Goal: Communication & Community: Answer question/provide support

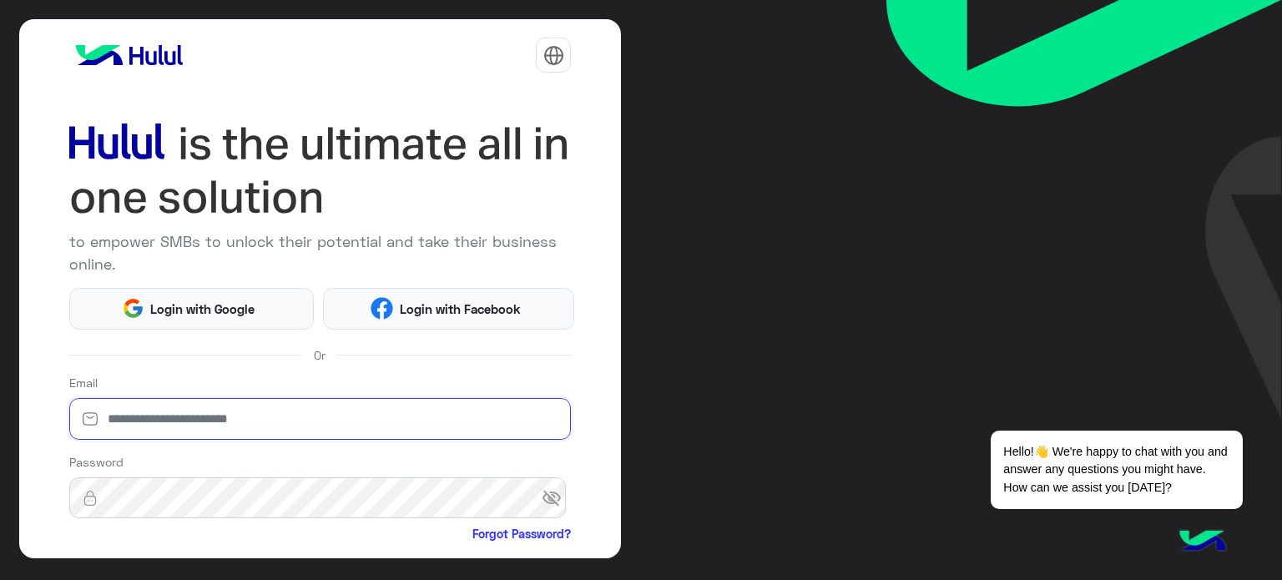
type input "**********"
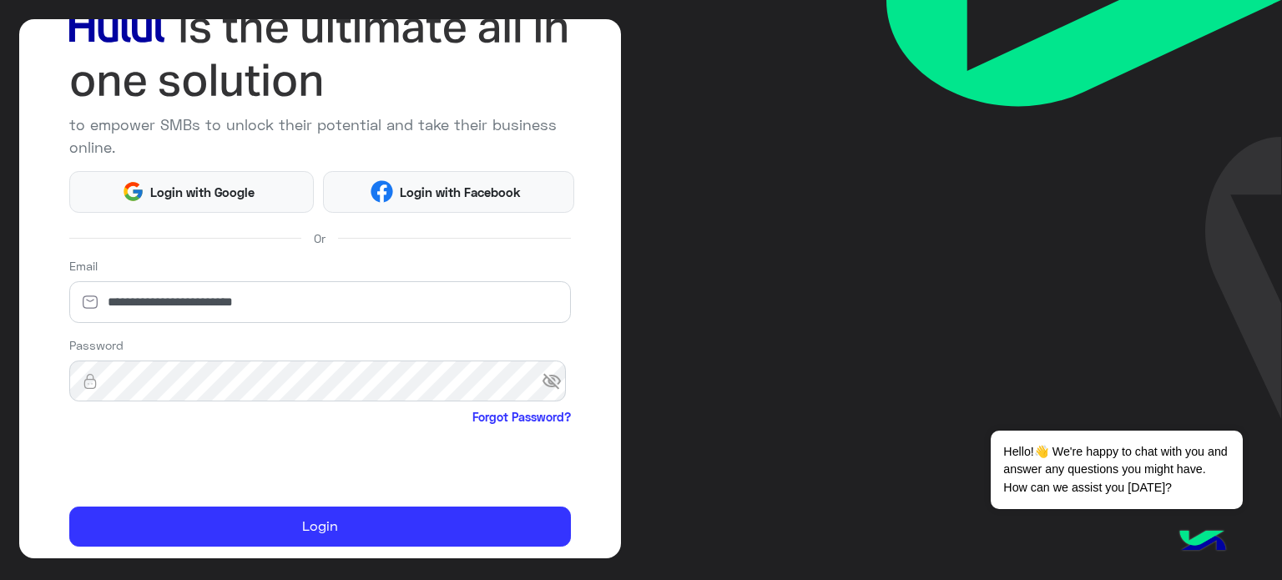
scroll to position [170, 0]
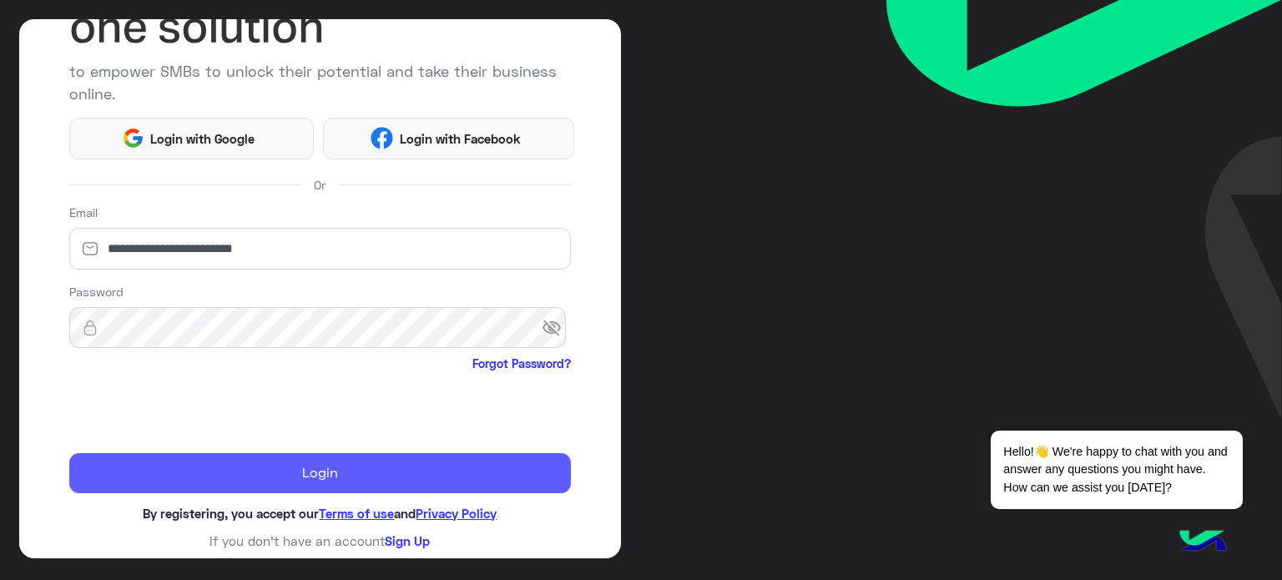
click at [314, 467] on button "Login" at bounding box center [320, 473] width 503 height 40
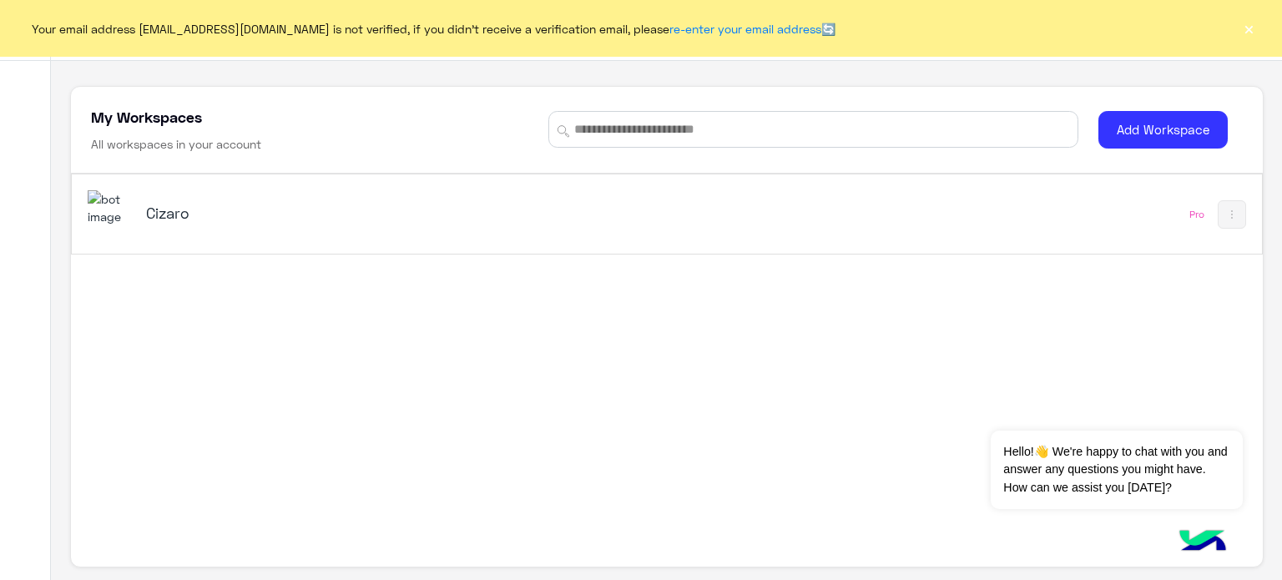
click at [169, 219] on h5 "Cizaro" at bounding box center [354, 213] width 417 height 20
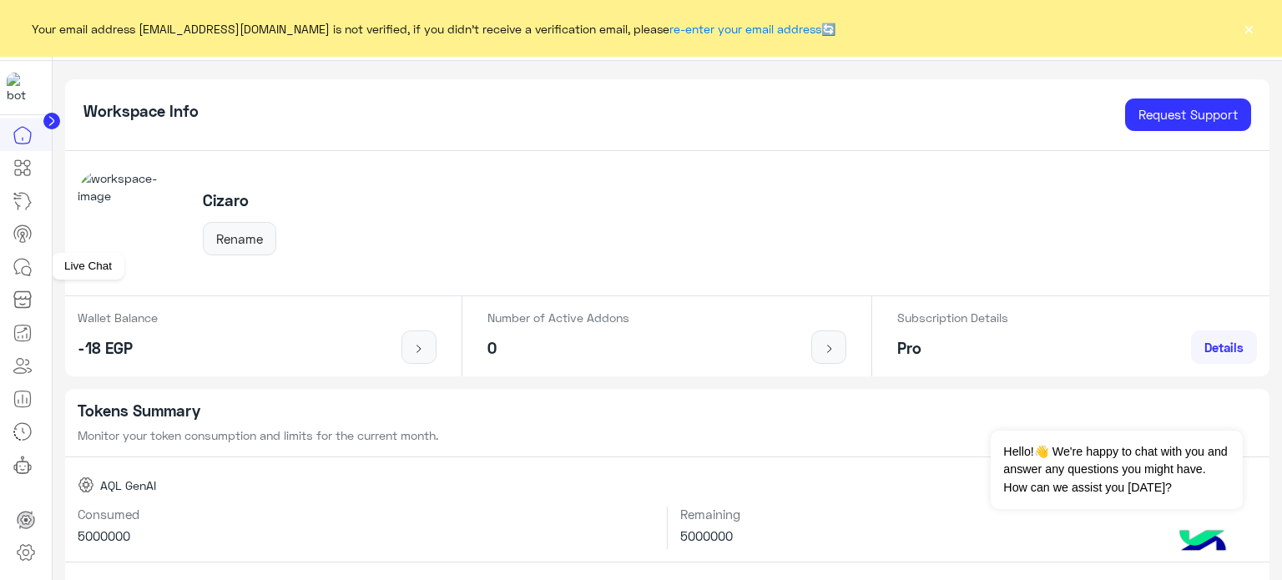
click at [20, 264] on icon at bounding box center [23, 267] width 20 height 20
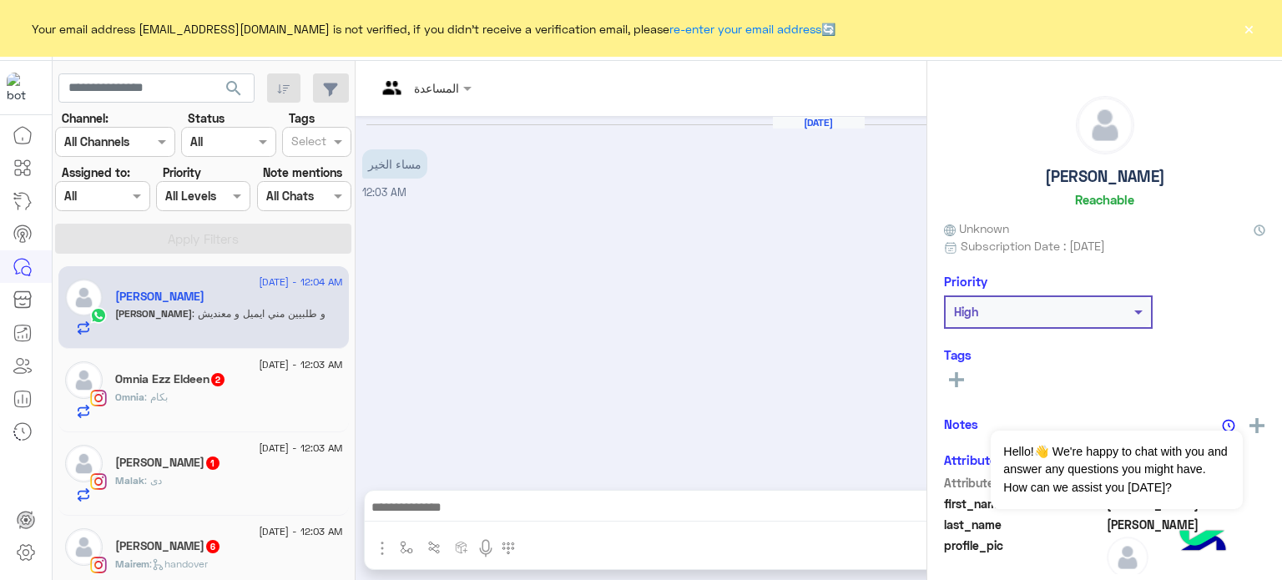
scroll to position [878, 0]
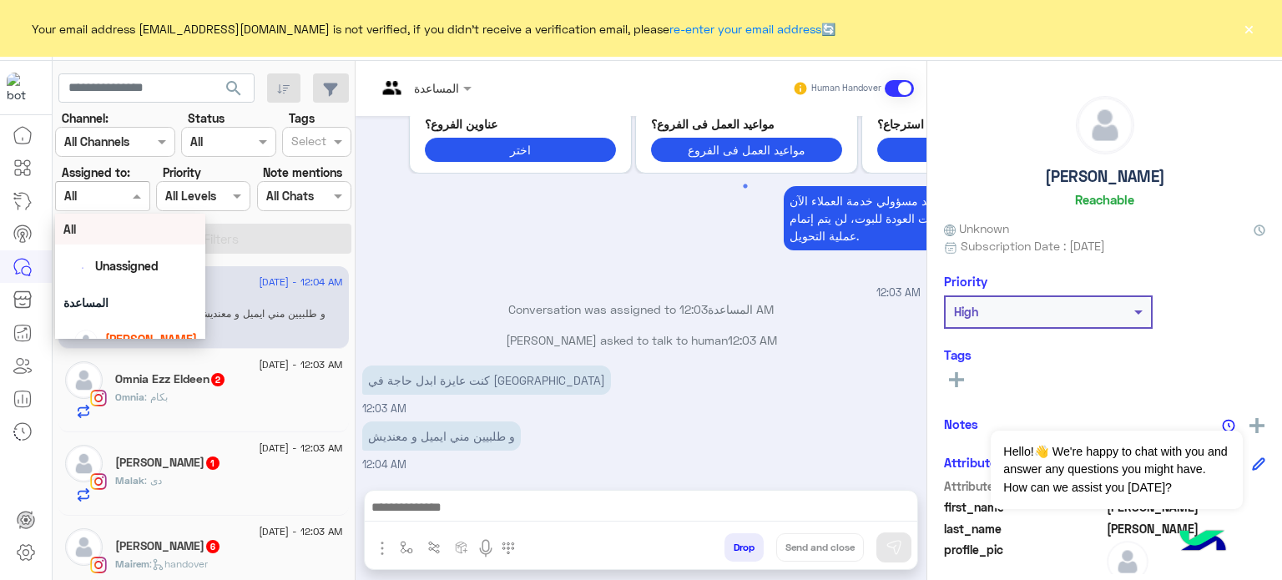
click at [124, 195] on div at bounding box center [102, 195] width 93 height 19
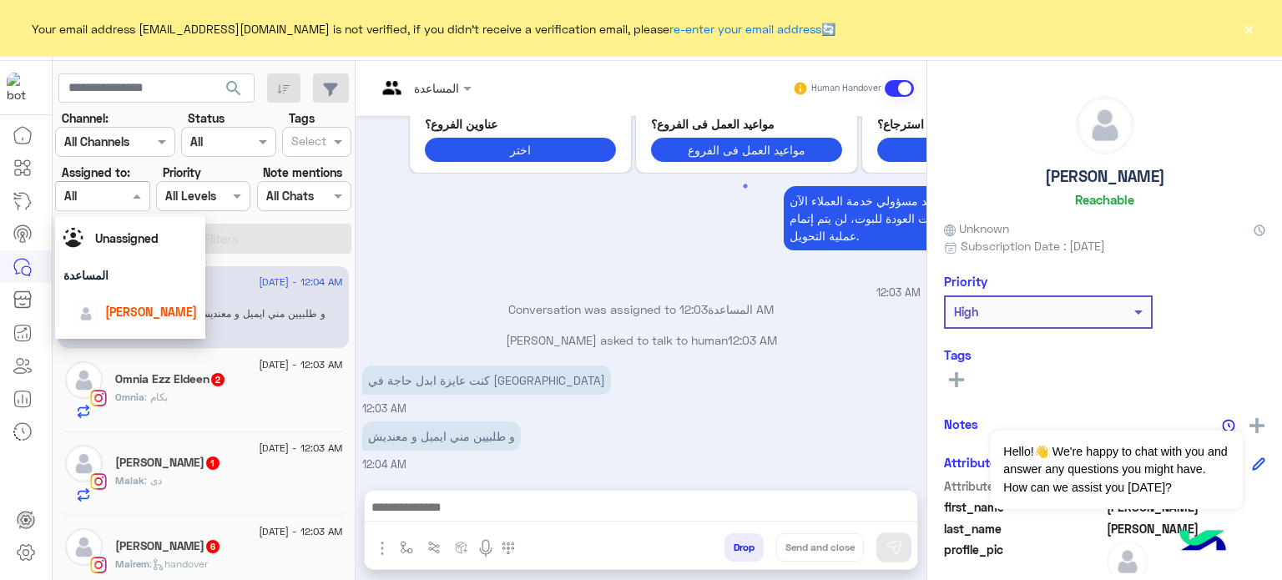
scroll to position [43, 0]
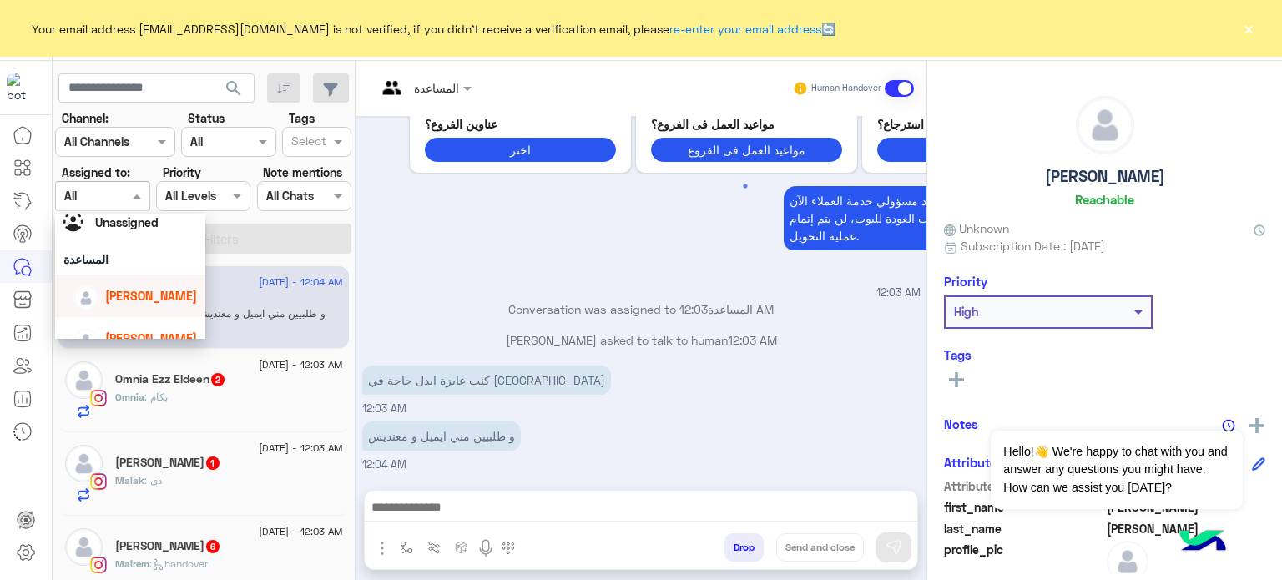
click at [160, 286] on div "lobna Mounir" at bounding box center [135, 295] width 124 height 29
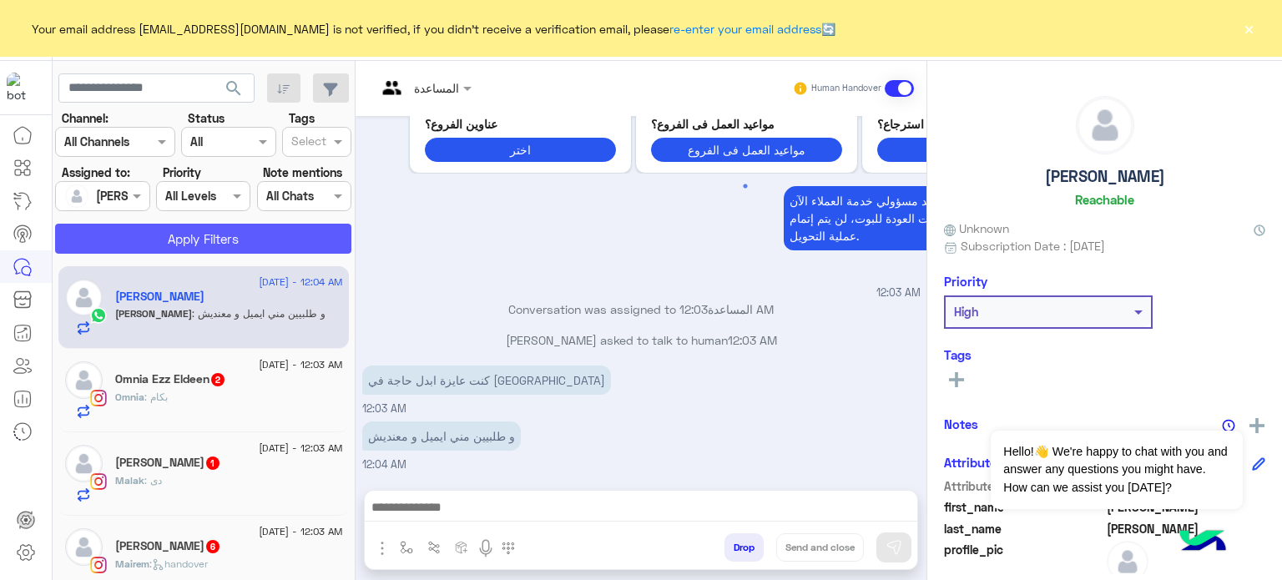
click at [211, 251] on button "Apply Filters" at bounding box center [203, 239] width 296 height 30
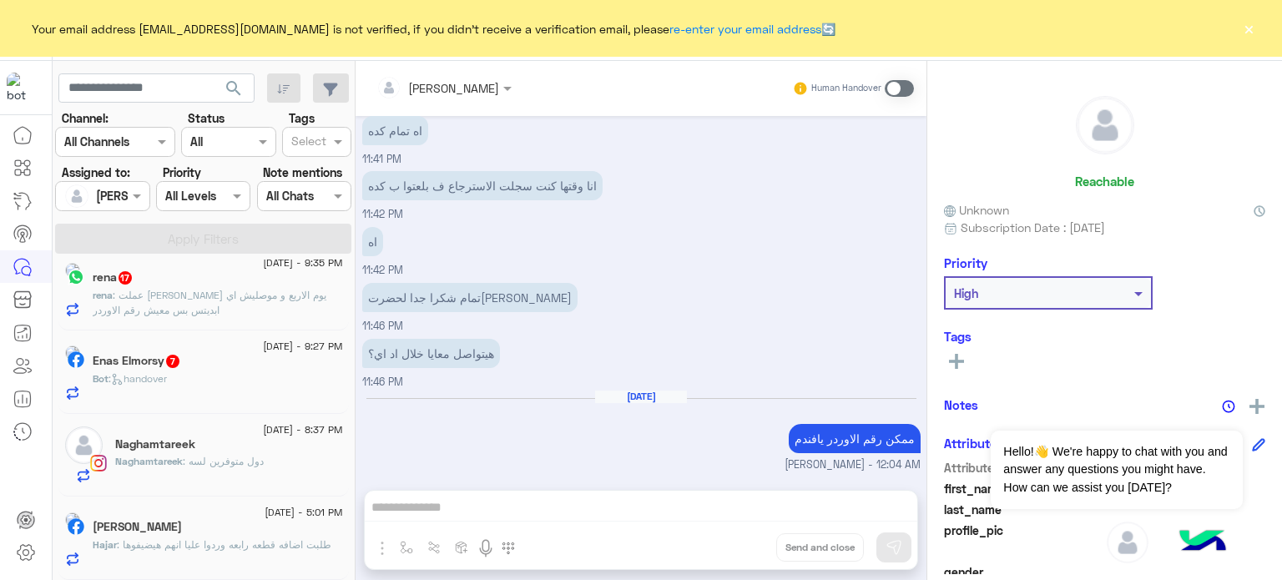
scroll to position [345, 0]
click at [229, 462] on span ": دول متوفرين لسه" at bounding box center [223, 461] width 81 height 13
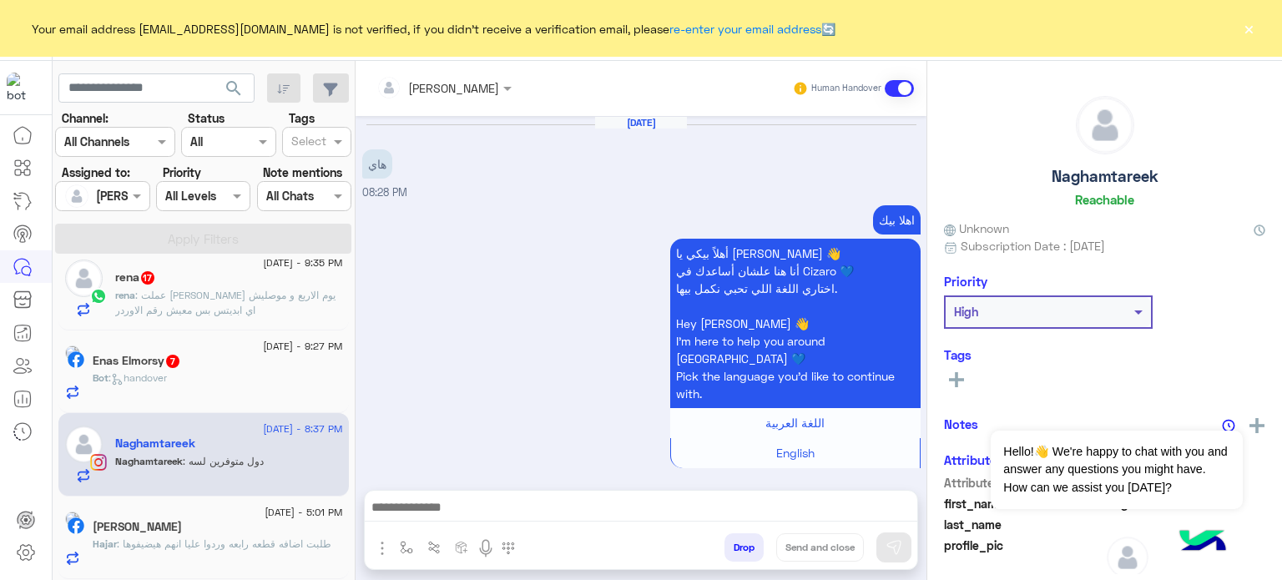
scroll to position [763, 0]
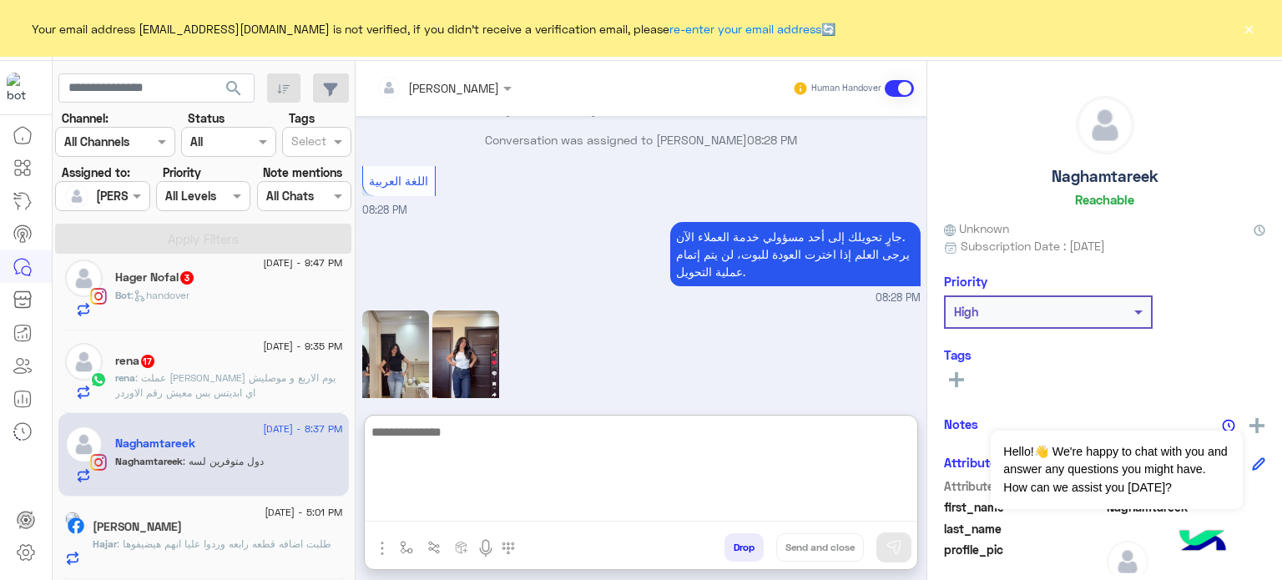
click at [470, 511] on textarea at bounding box center [641, 472] width 553 height 100
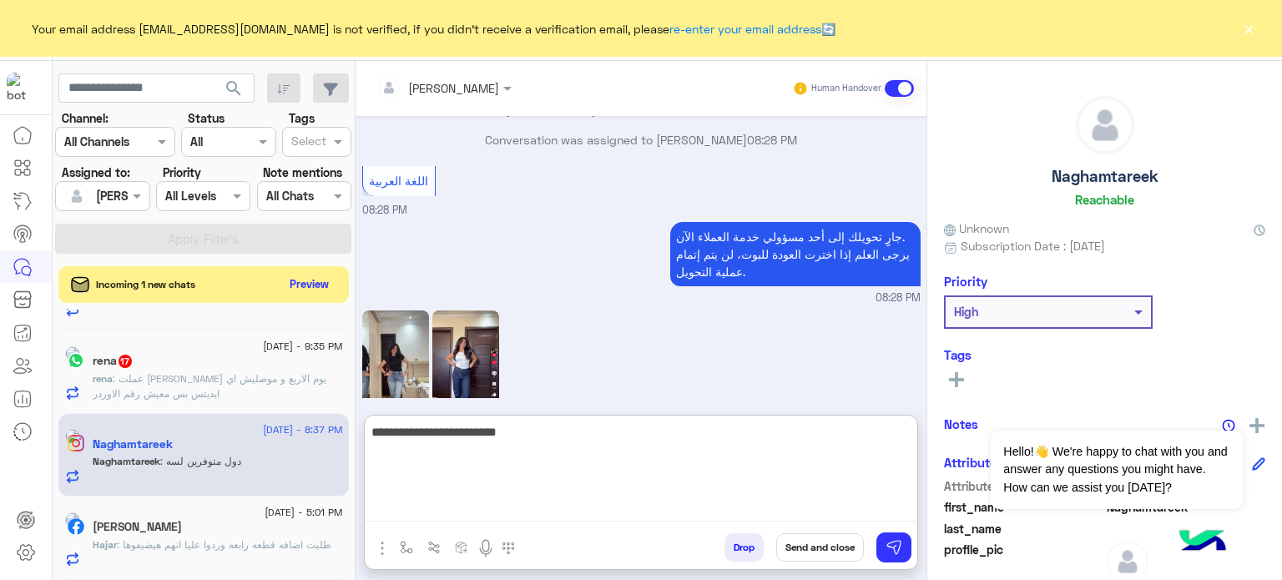
scroll to position [1316, 0]
paste textarea "**********"
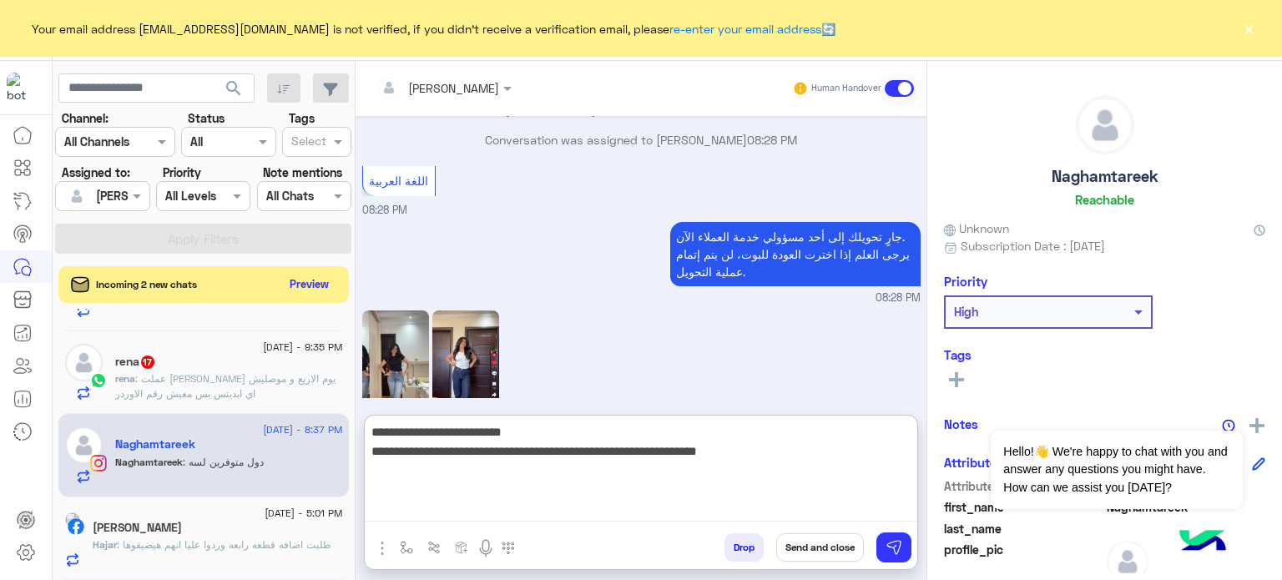
paste textarea "**********"
type textarea "**********"
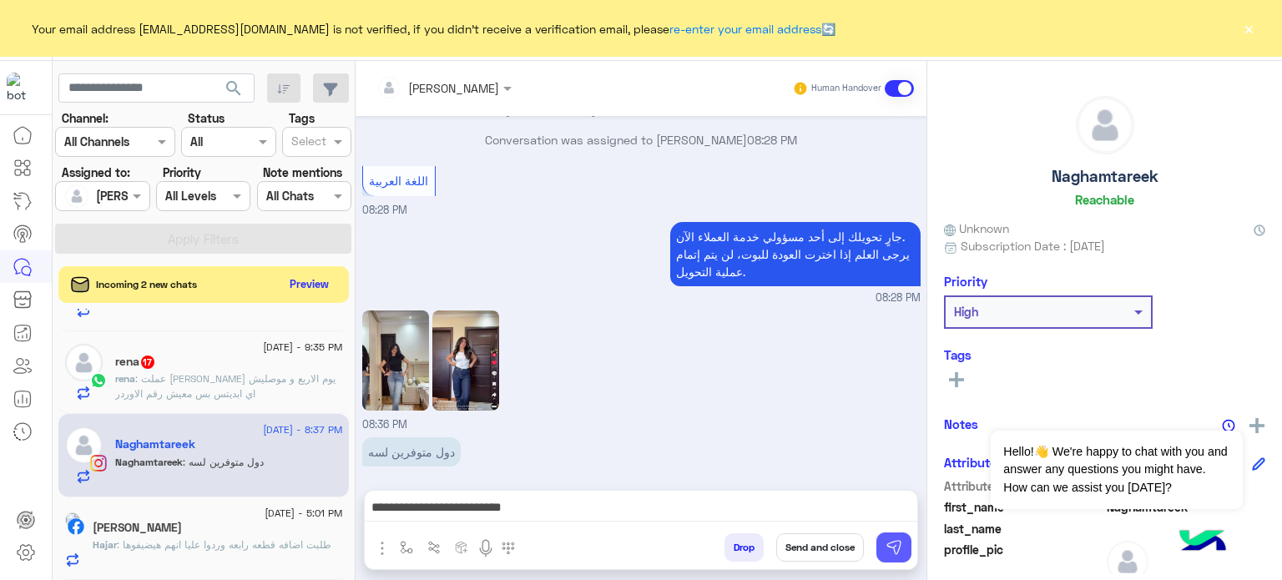
click at [891, 547] on img at bounding box center [894, 547] width 17 height 17
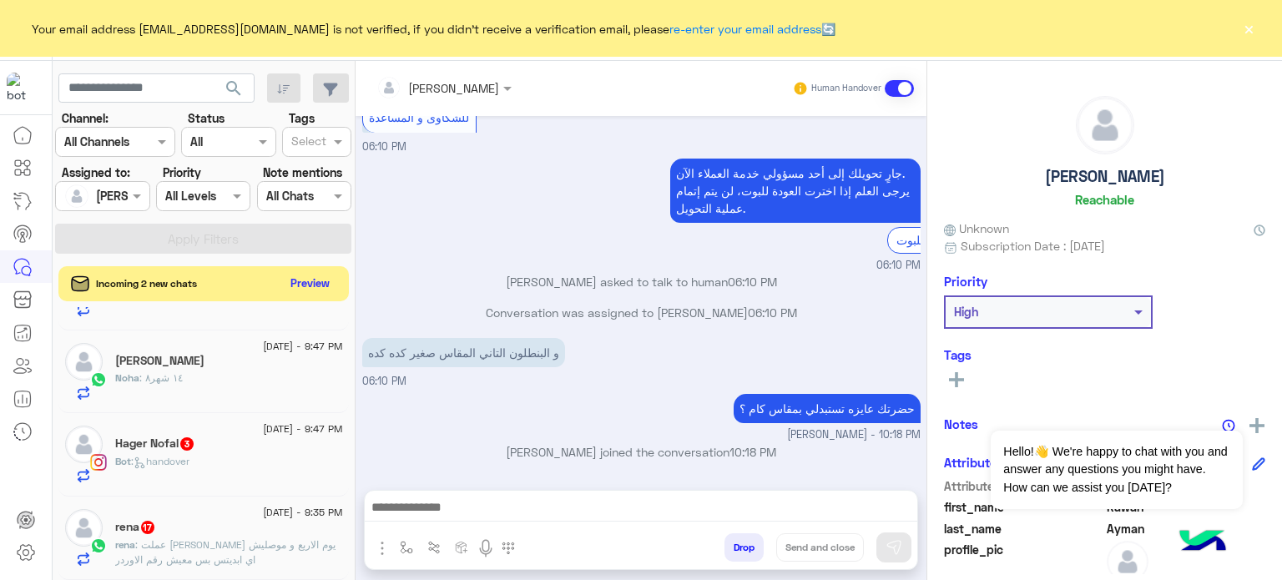
scroll to position [1149, 0]
click at [304, 276] on button "Preview" at bounding box center [311, 283] width 52 height 23
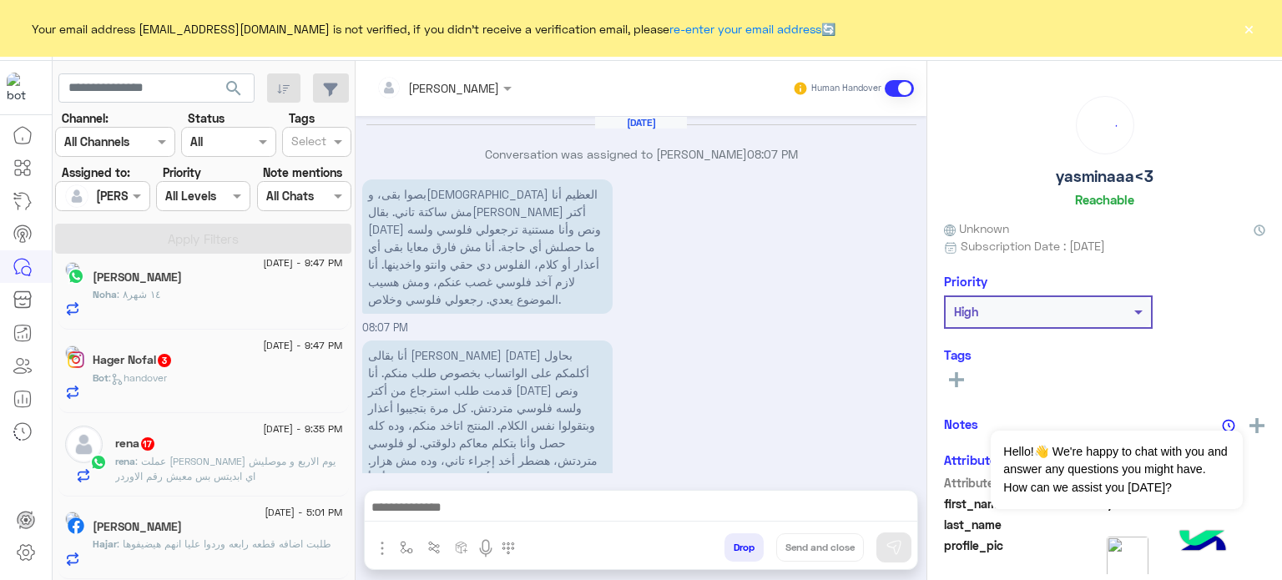
scroll to position [434, 0]
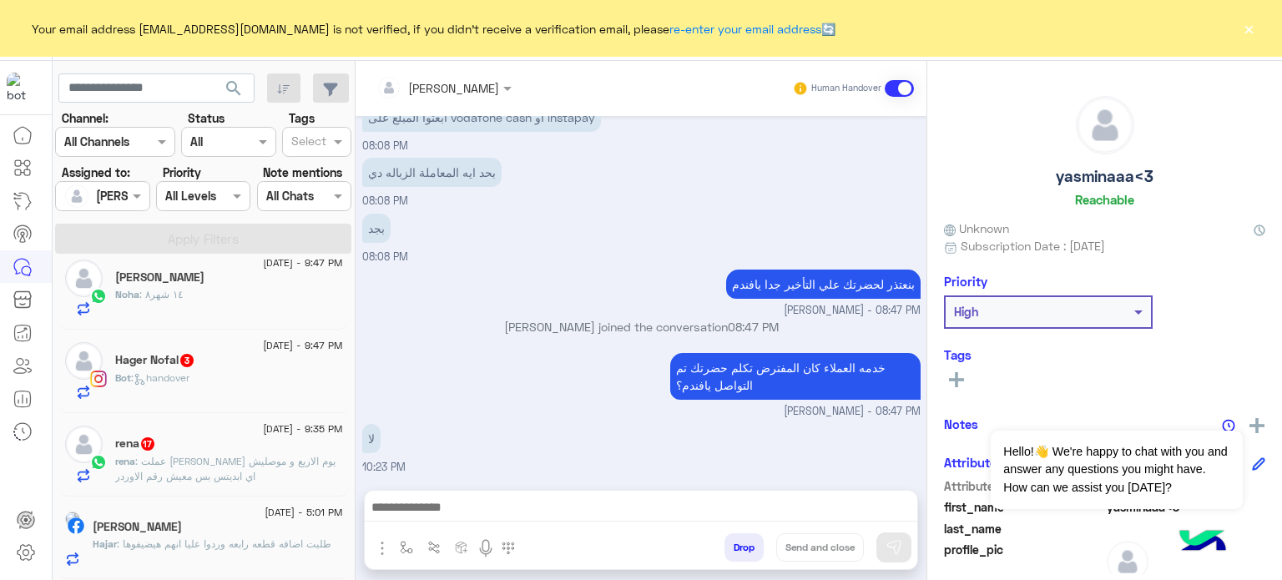
click at [260, 534] on div "Hajar Saleh" at bounding box center [218, 529] width 250 height 18
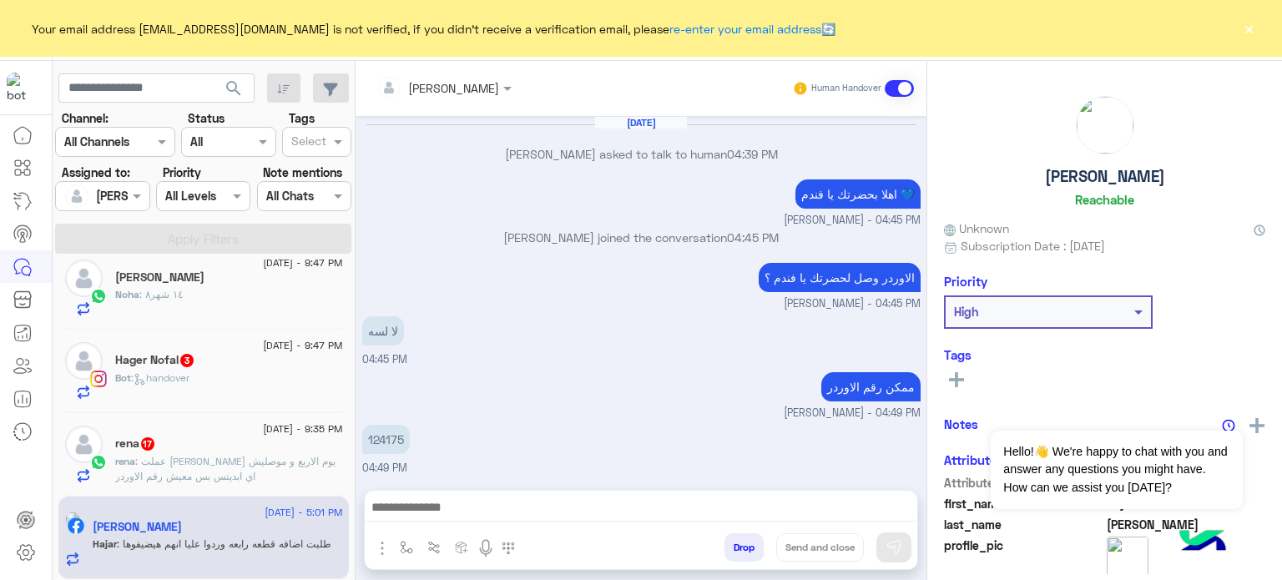
scroll to position [159, 0]
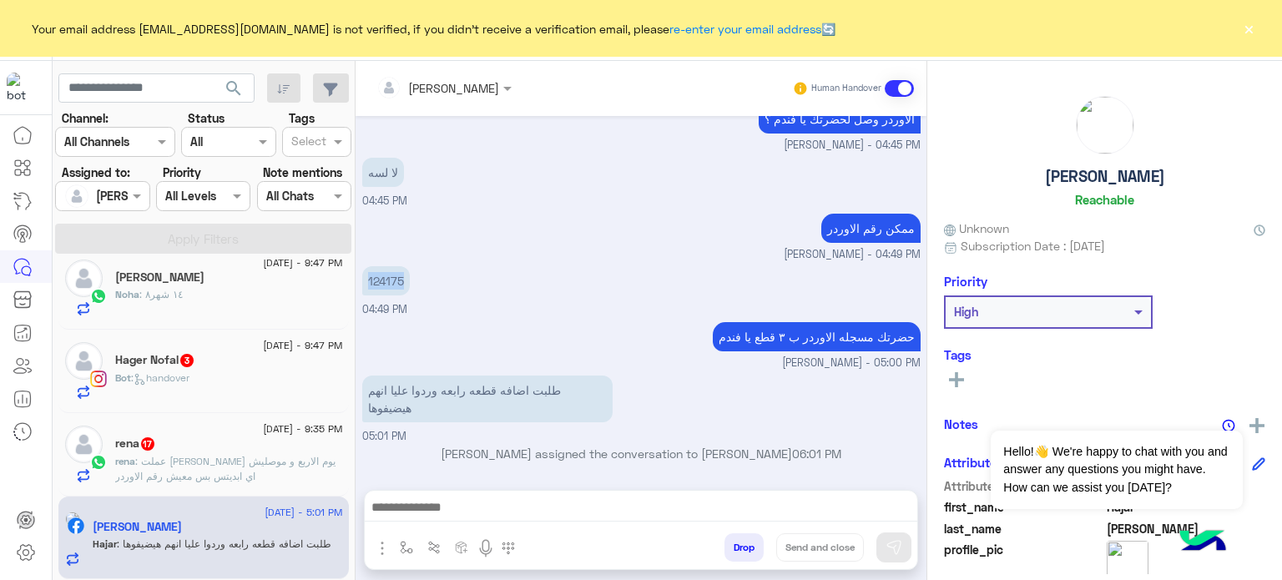
drag, startPoint x: 407, startPoint y: 276, endPoint x: 364, endPoint y: 276, distance: 43.4
click at [364, 276] on p "124175" at bounding box center [386, 280] width 48 height 29
copy p "124175"
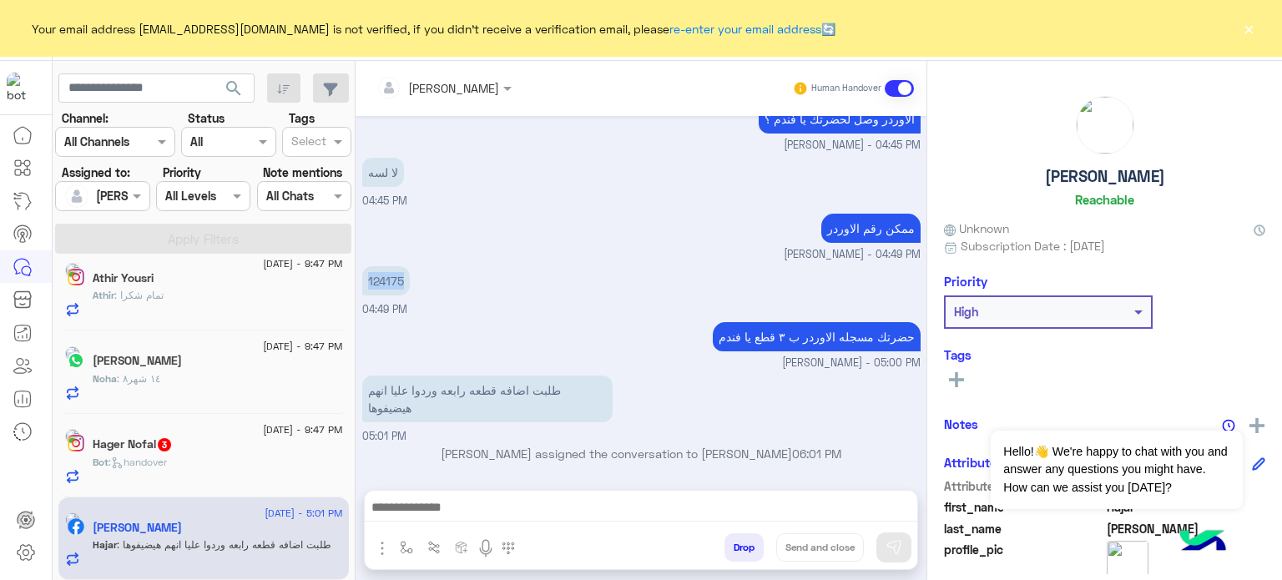
scroll to position [1267, 0]
drag, startPoint x: 927, startPoint y: 443, endPoint x: 922, endPoint y: 370, distance: 73.6
click at [922, 370] on mat-drawer-container "lobna Mounir Human Handover Sep 5, 2025 Hajar Saleh asked to talk to human 04:3…" at bounding box center [819, 324] width 927 height 526
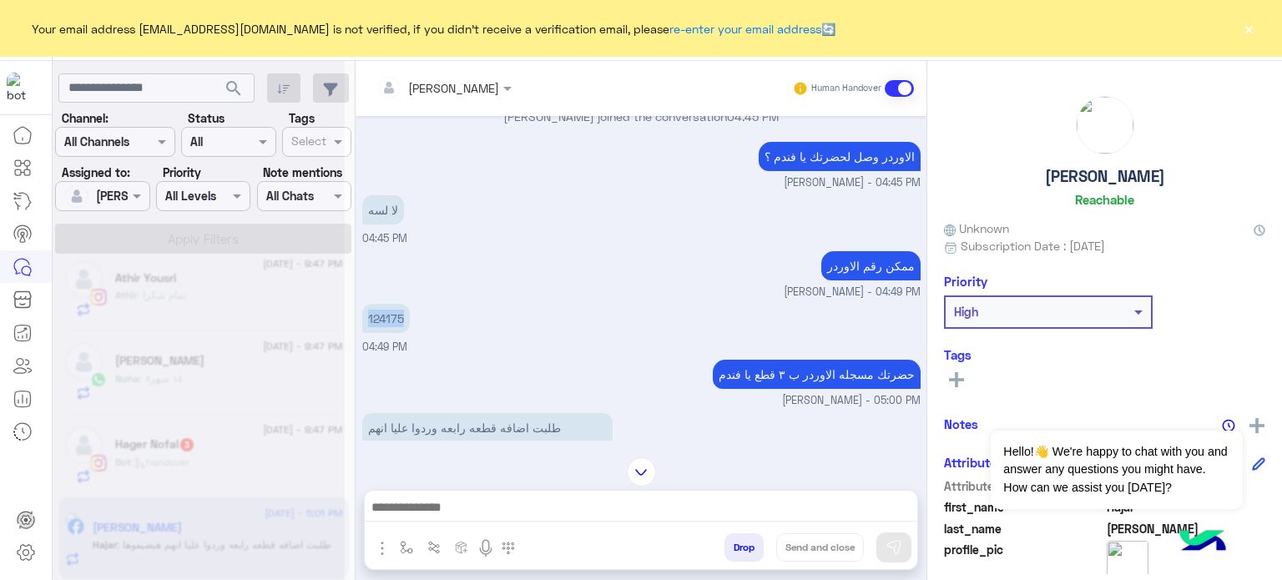
scroll to position [0, 0]
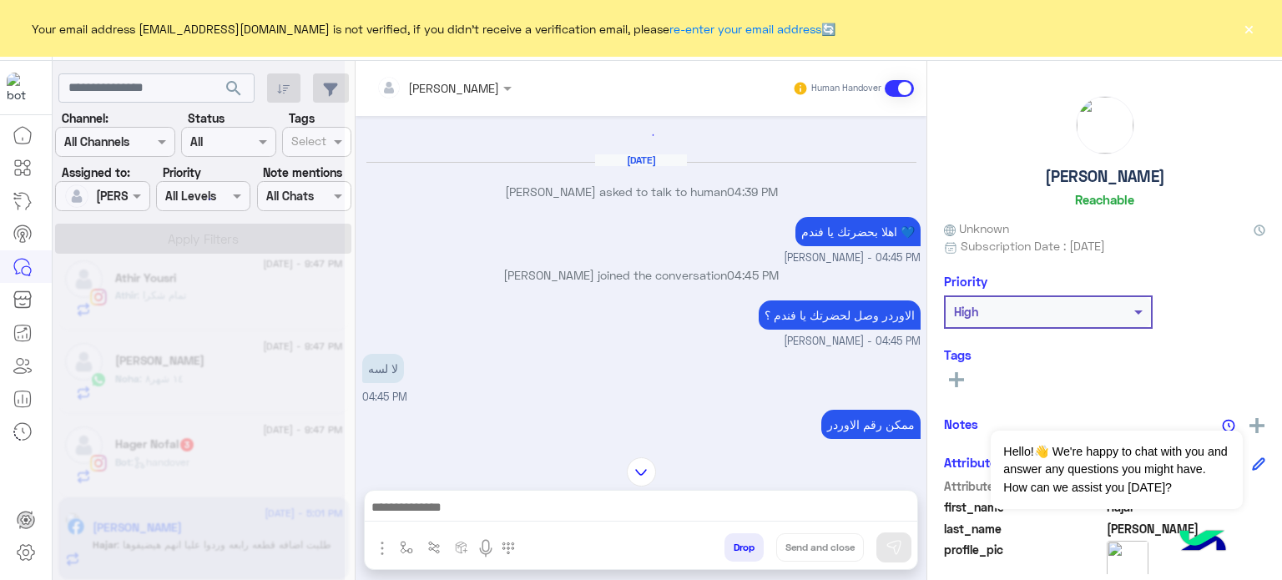
click at [636, 260] on div "Sep 5, 2025 Hajar Saleh asked to talk to human 04:39 PM اهلا بحضرتك يا فندم 💙 M…" at bounding box center [641, 278] width 571 height 325
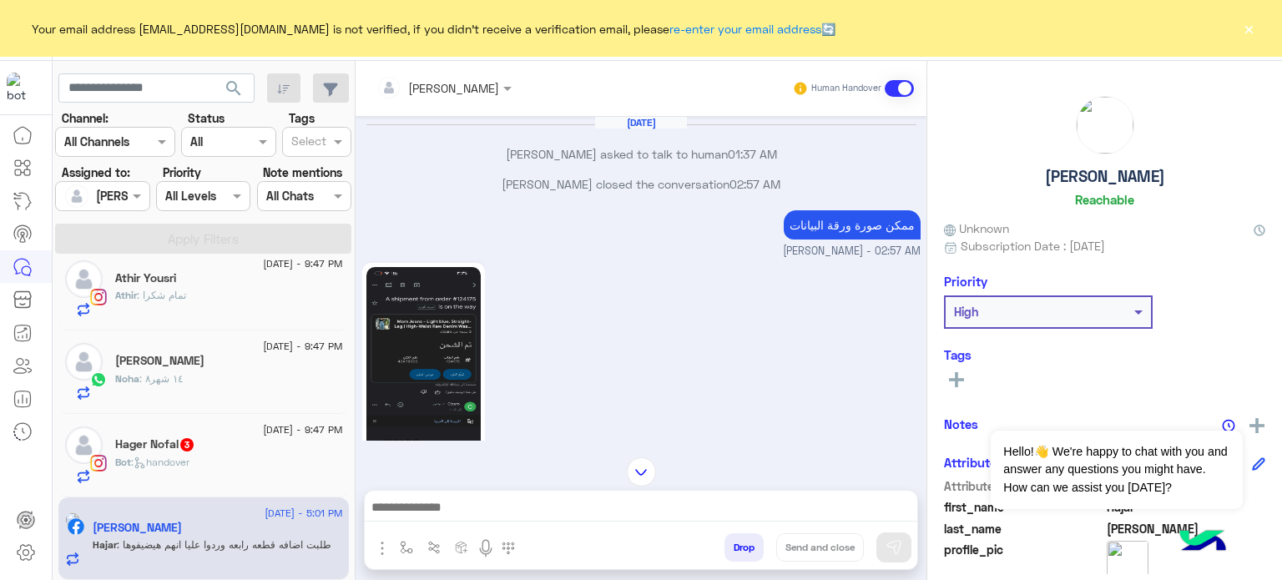
scroll to position [830, 0]
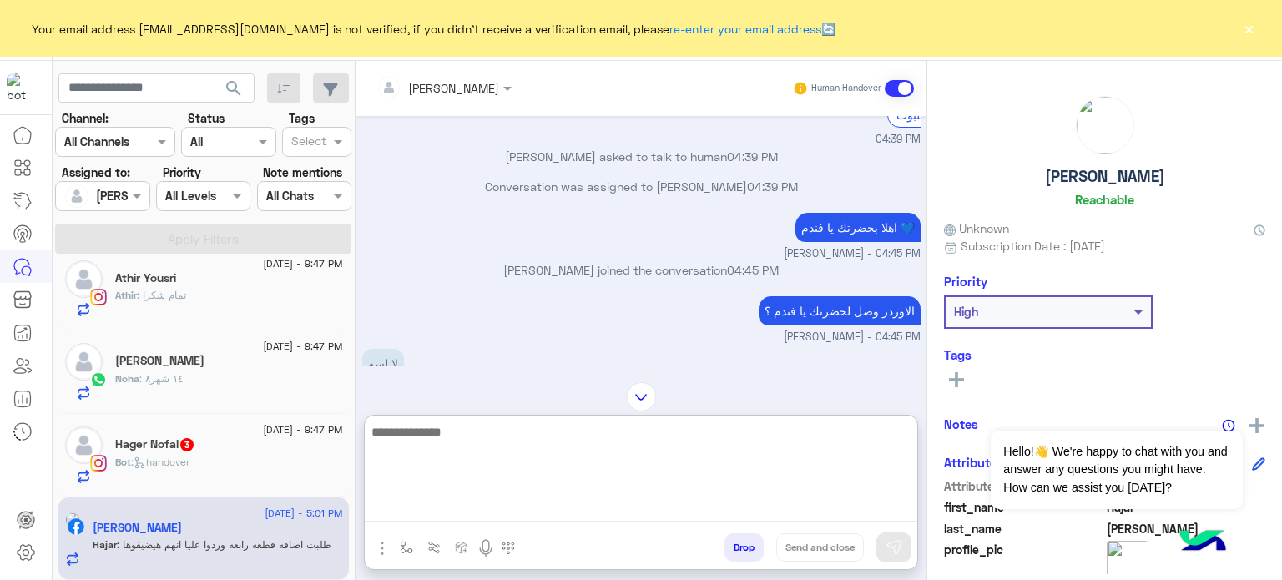
click at [458, 503] on textarea at bounding box center [641, 472] width 553 height 100
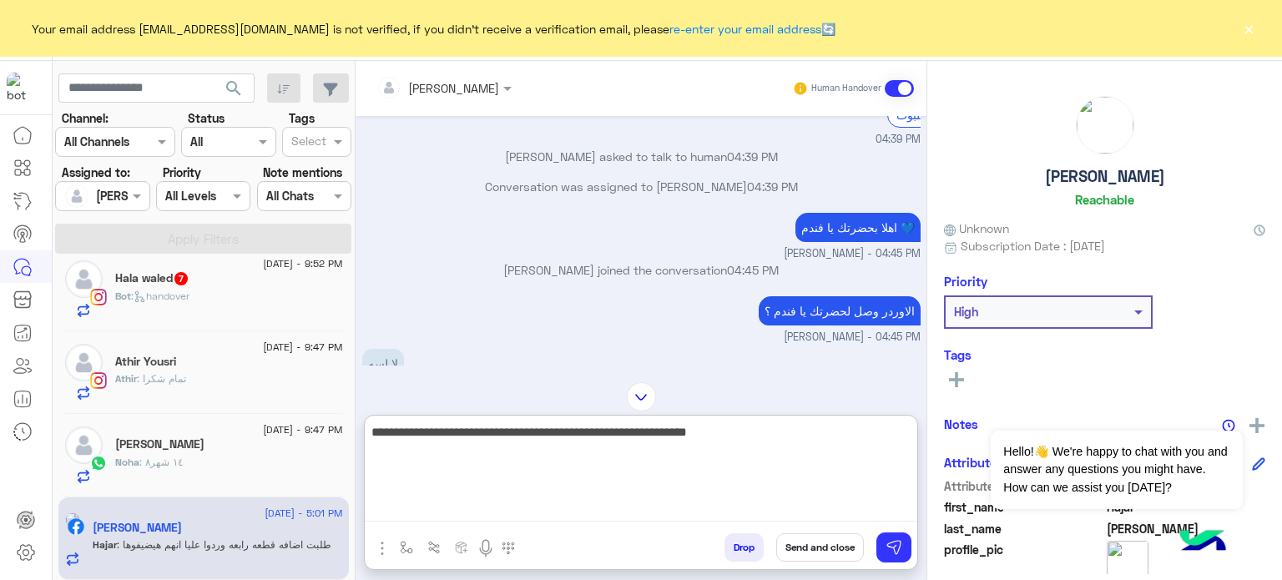
scroll to position [1267, 0]
type textarea "**********"
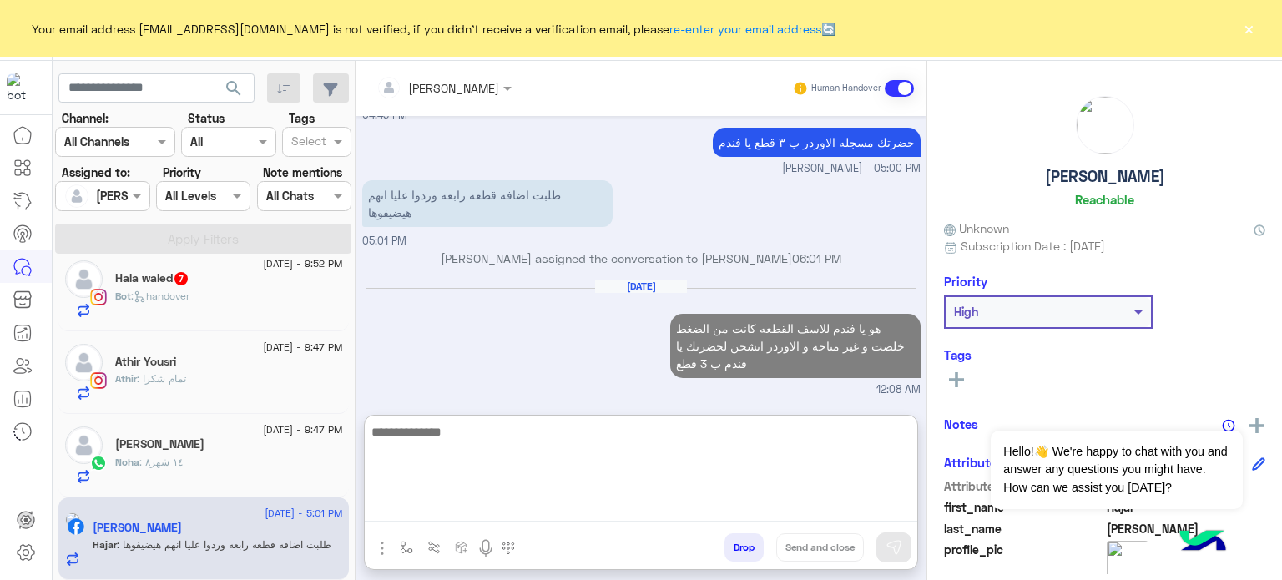
scroll to position [1219, 0]
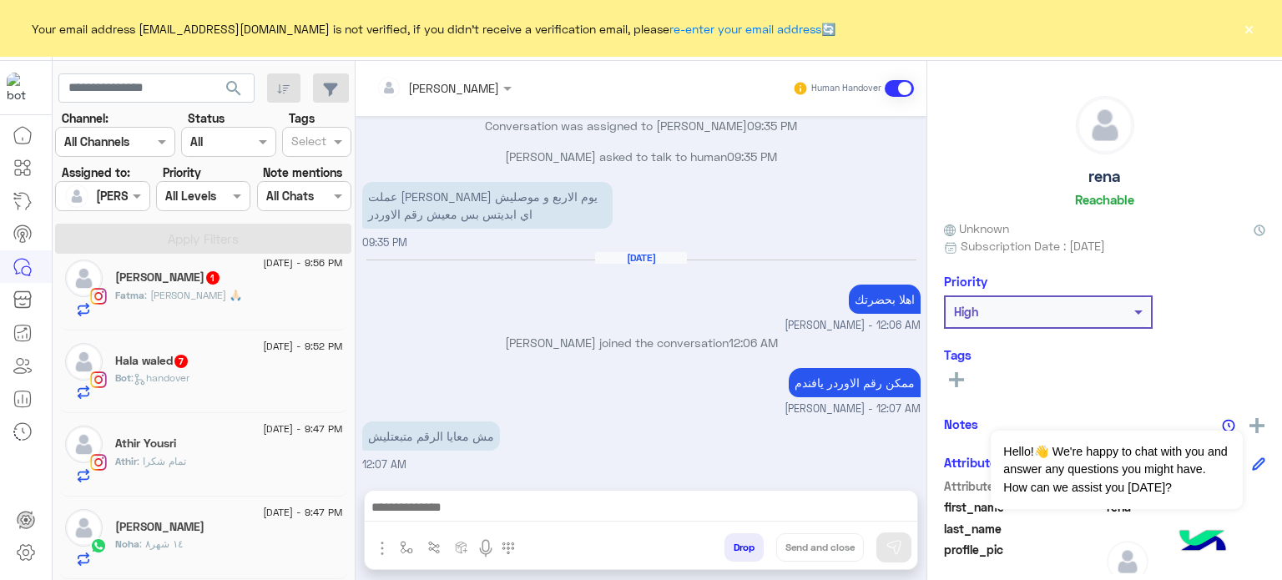
scroll to position [520, 0]
click at [244, 361] on div "Hala waled 7" at bounding box center [229, 363] width 228 height 18
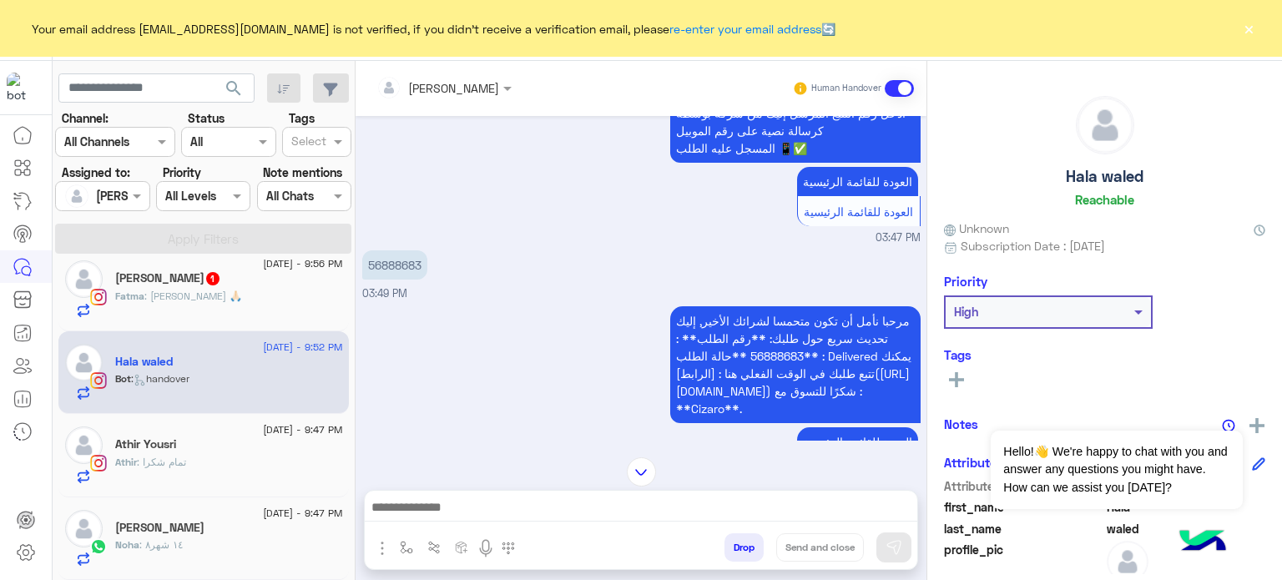
scroll to position [392, 0]
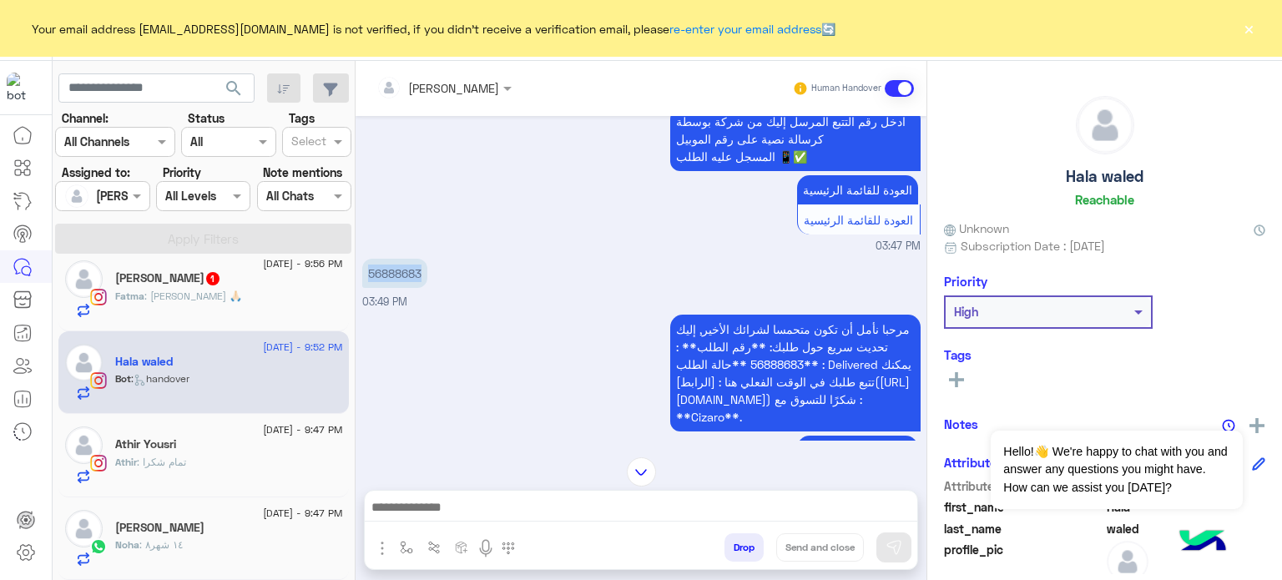
drag, startPoint x: 426, startPoint y: 271, endPoint x: 366, endPoint y: 266, distance: 60.3
click at [366, 266] on p "56888683" at bounding box center [394, 273] width 65 height 29
copy p "56888683"
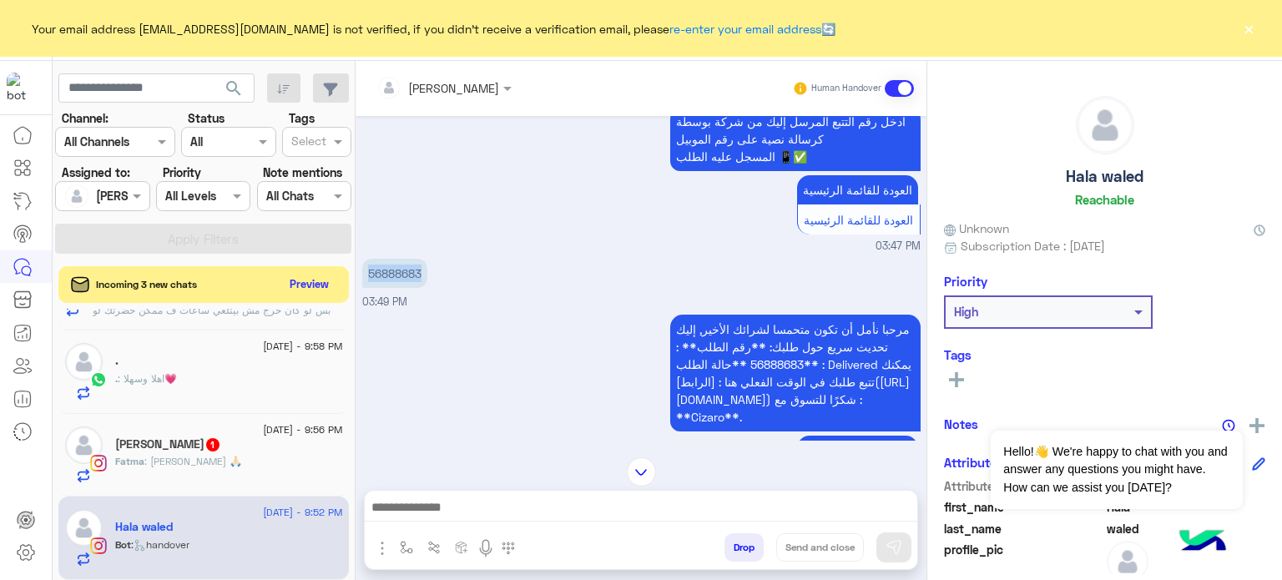
scroll to position [1150, 0]
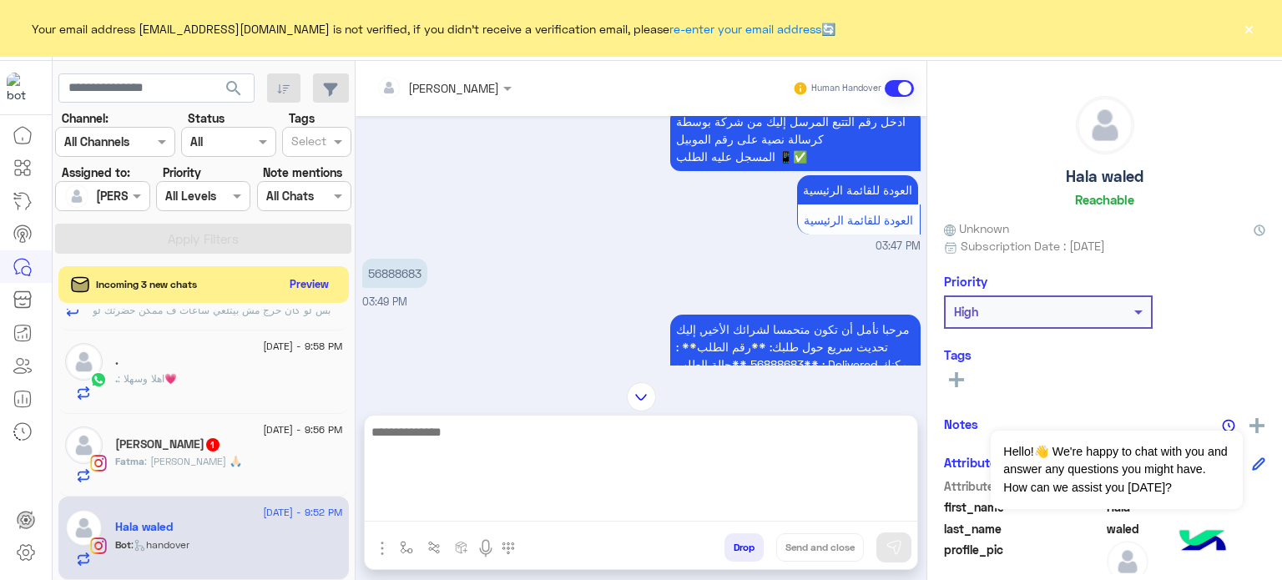
click at [493, 501] on textarea at bounding box center [641, 472] width 553 height 100
type textarea "**********"
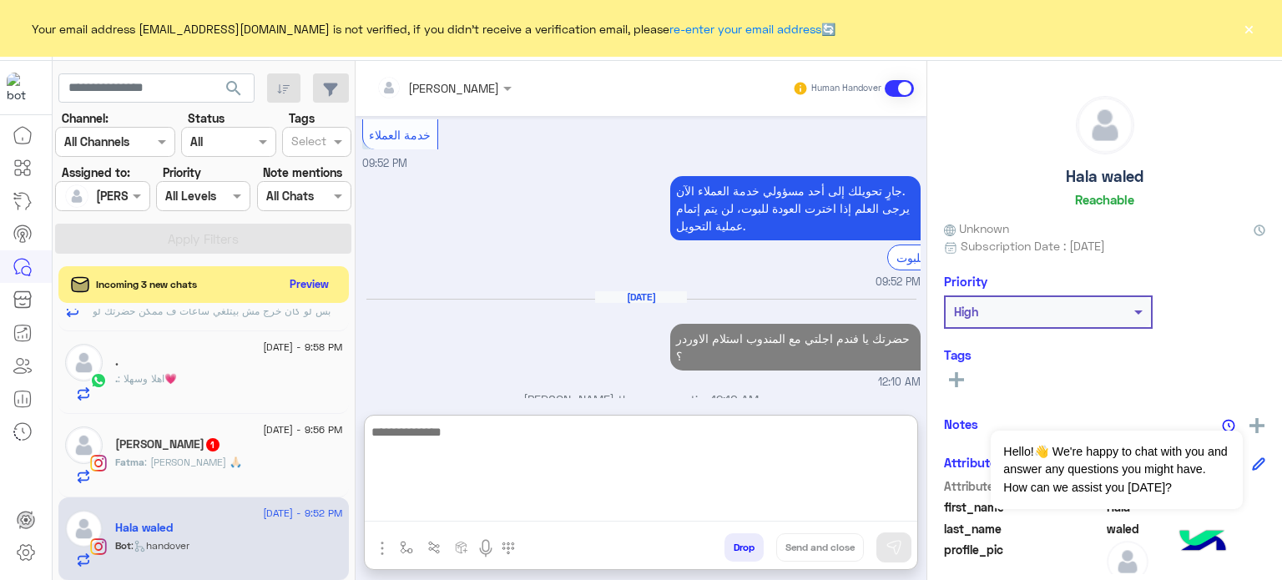
scroll to position [1910, 0]
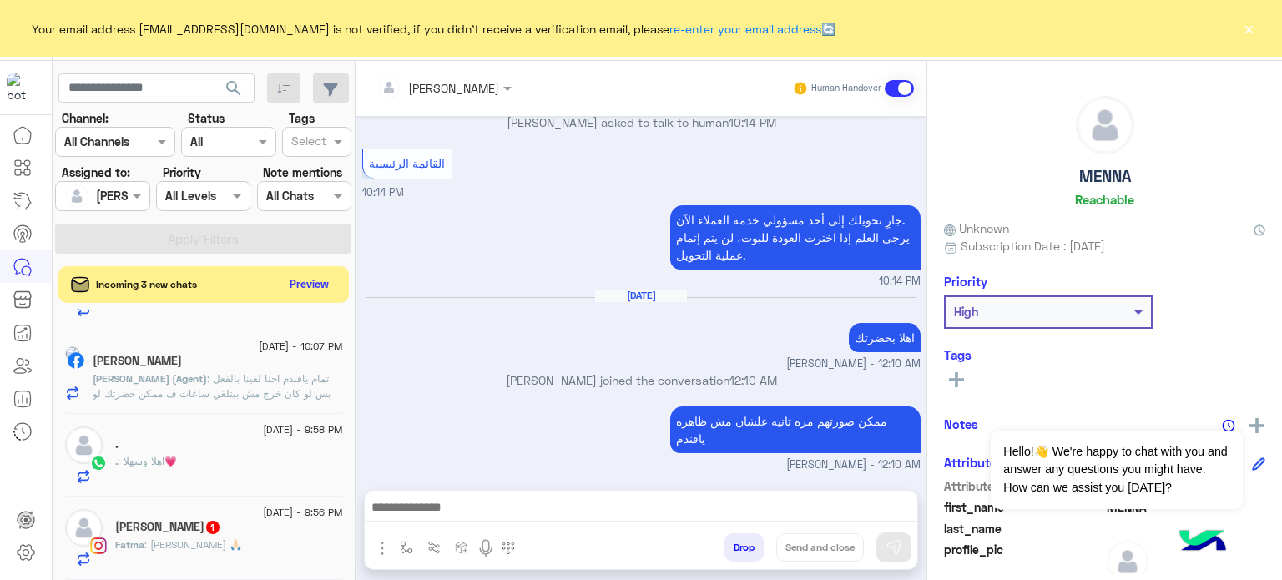
scroll to position [503, 0]
click at [109, 532] on div "5 September - 9:56 PM Fatma Mohamed 1 Fatma : ماشي شكرا 🙏🏻" at bounding box center [204, 538] width 278 height 58
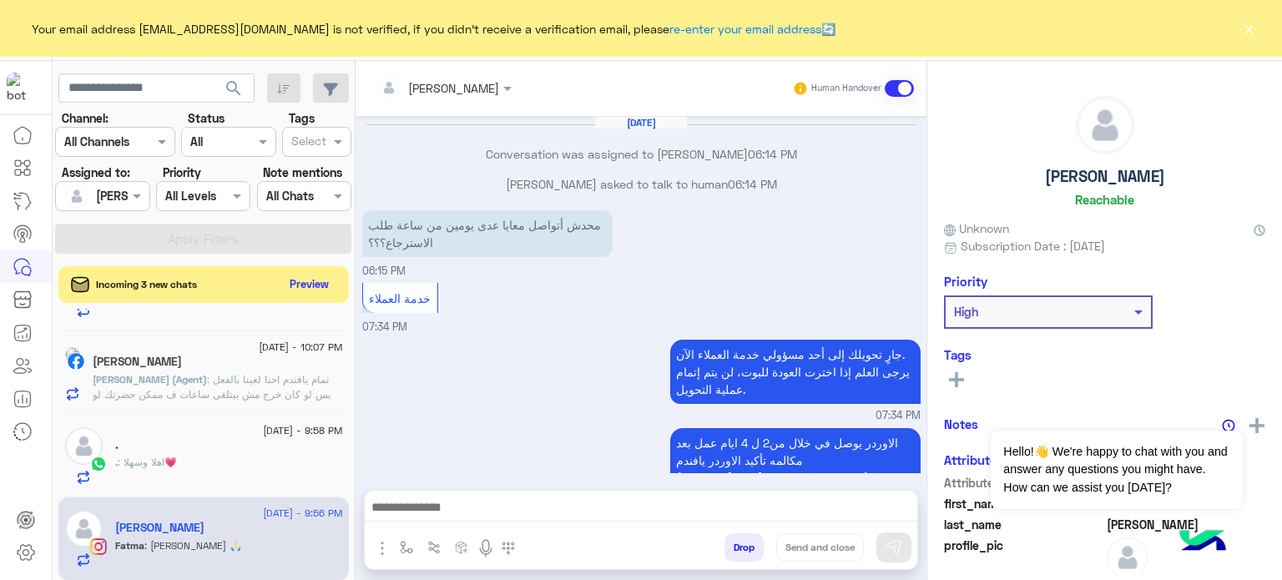
scroll to position [429, 0]
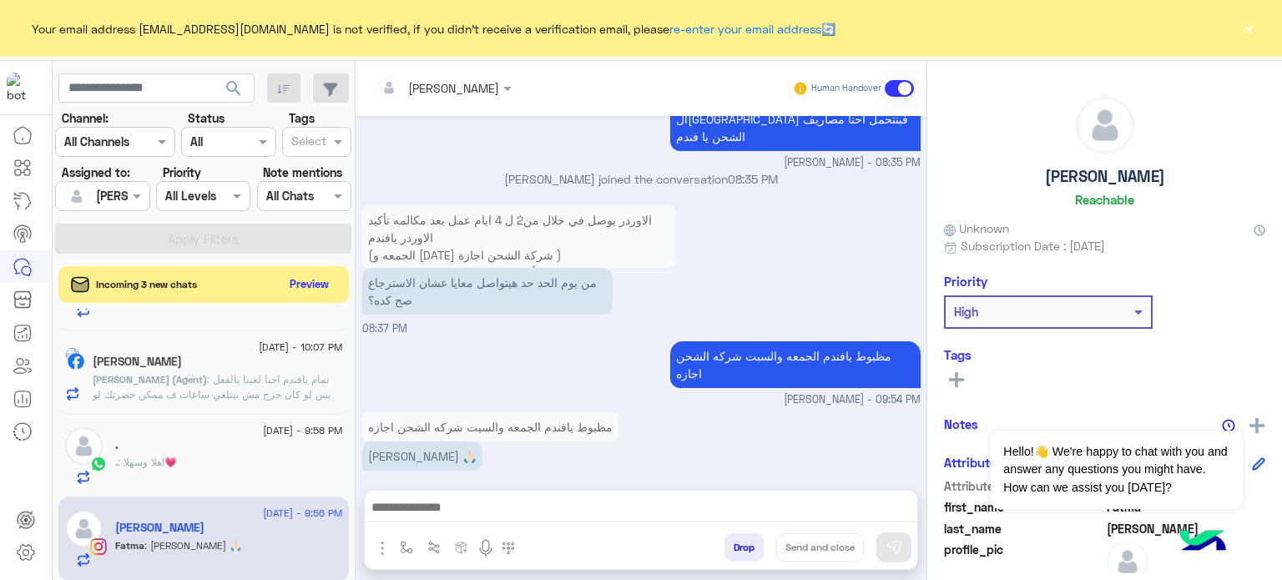
click at [580, 491] on div at bounding box center [641, 512] width 553 height 42
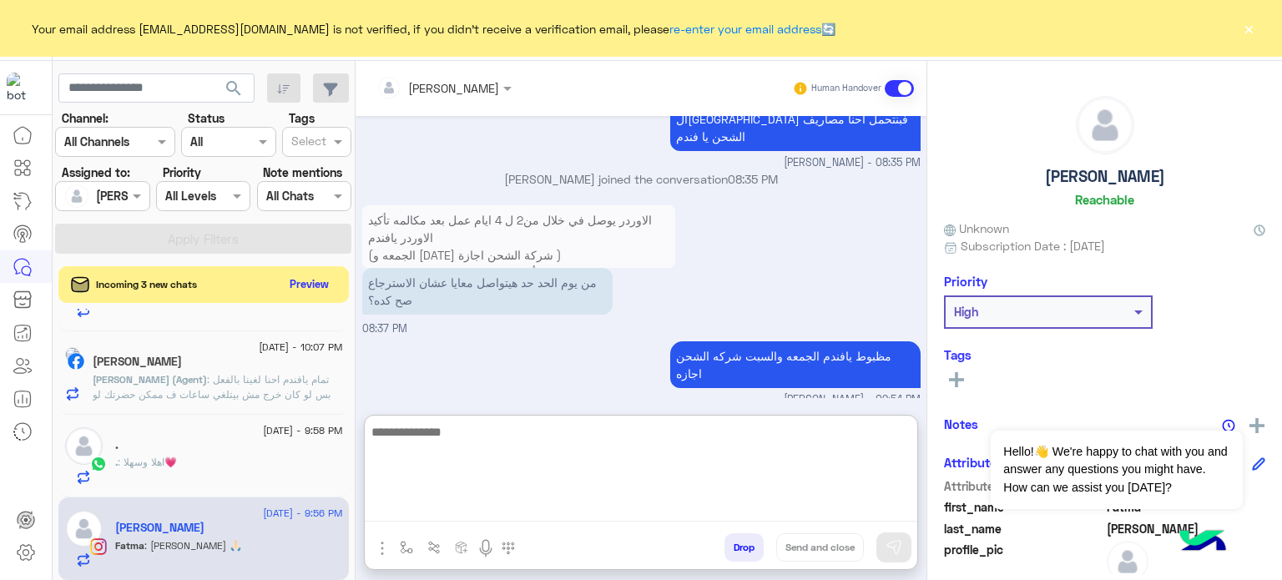
click at [564, 503] on textarea at bounding box center [641, 472] width 553 height 100
type textarea "**********"
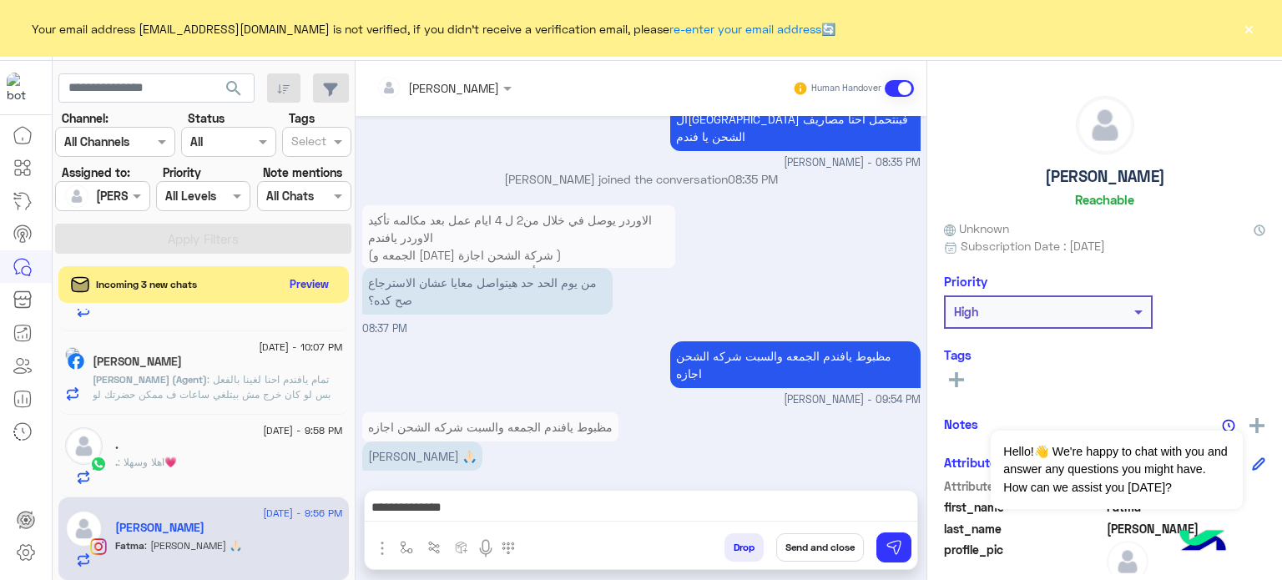
click at [826, 547] on button "Send and close" at bounding box center [820, 547] width 88 height 28
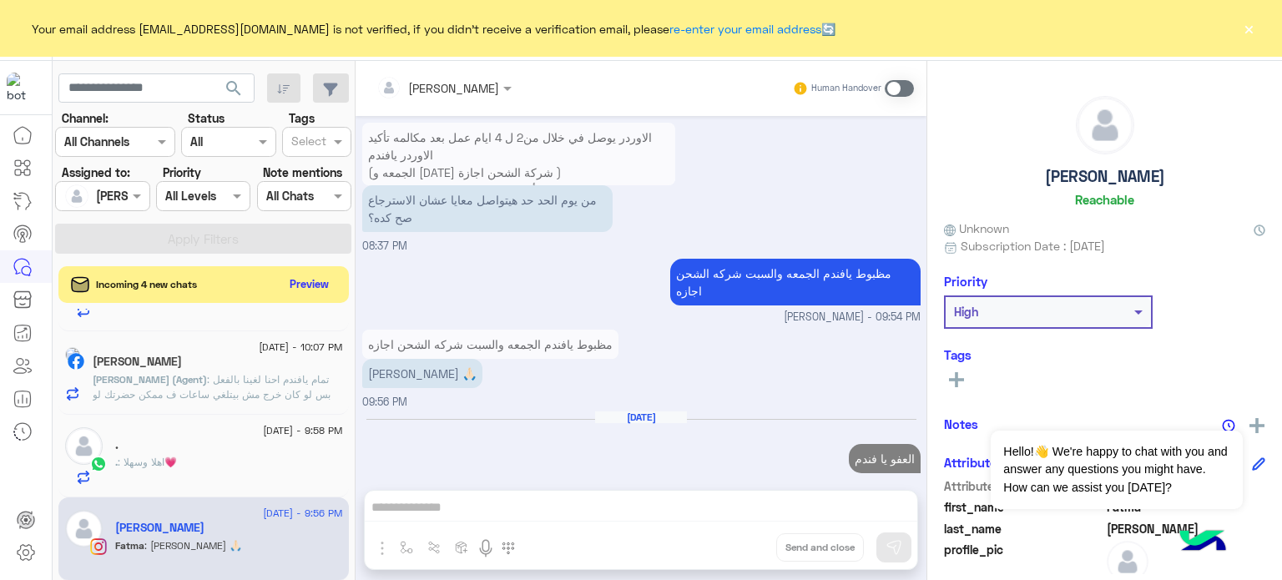
scroll to position [543, 0]
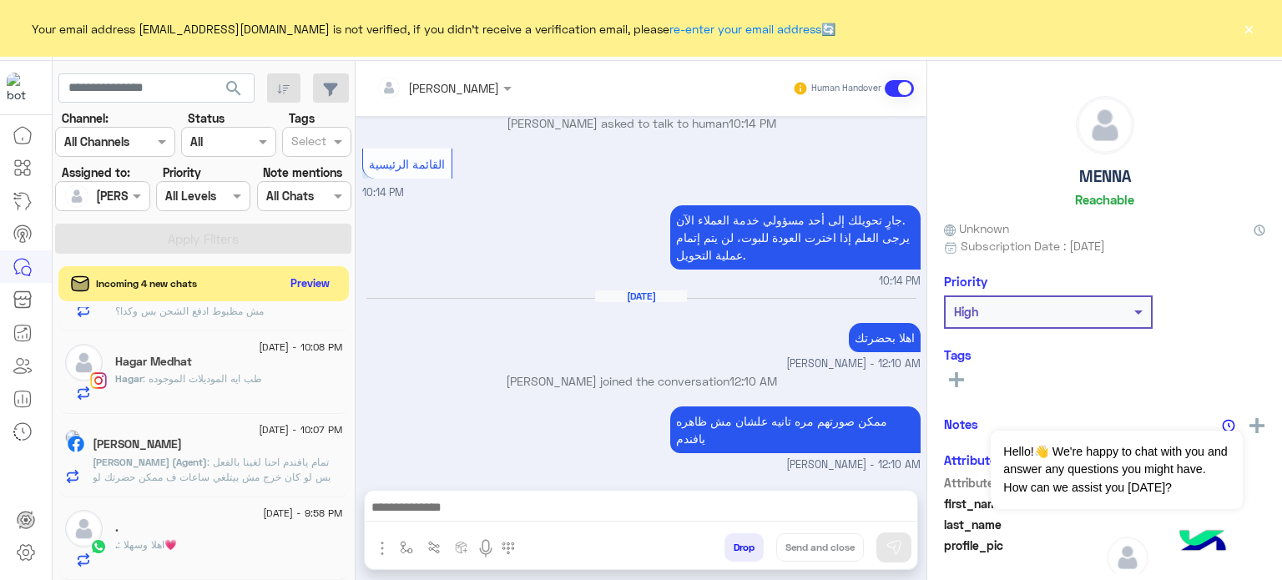
scroll to position [982, 0]
click at [300, 280] on button "Preview" at bounding box center [311, 283] width 52 height 23
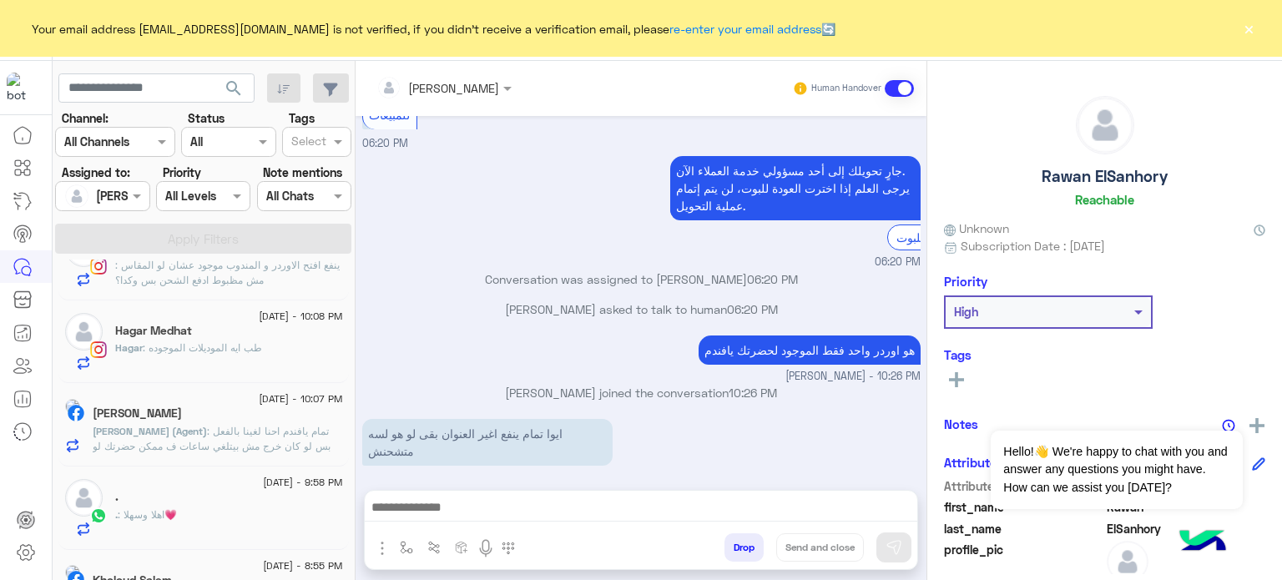
scroll to position [1353, 0]
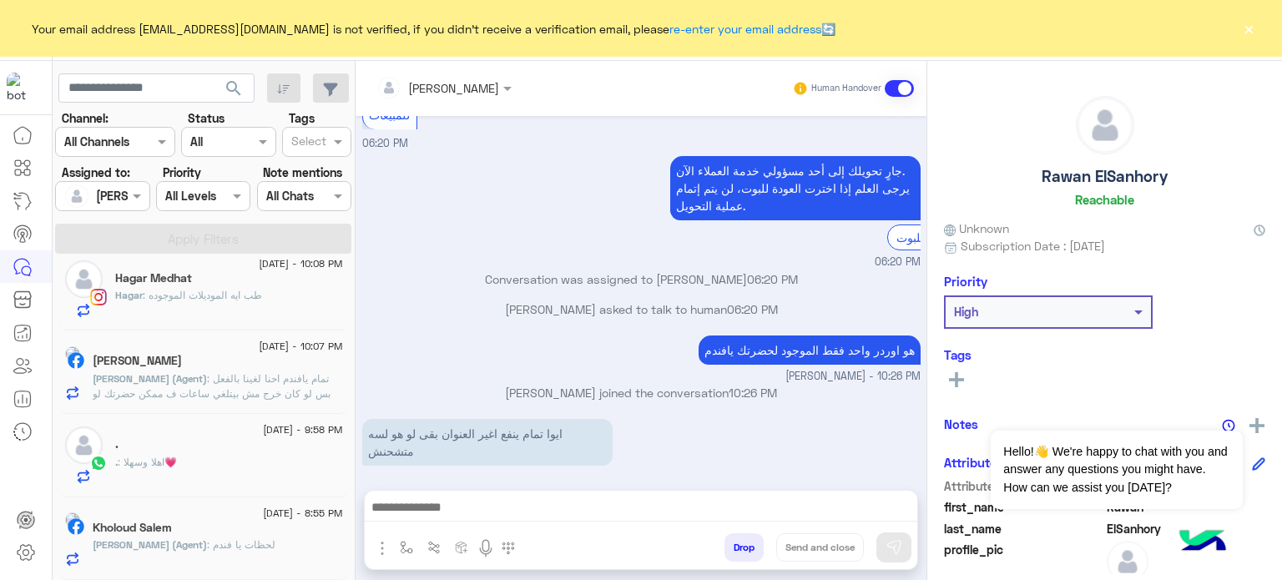
click at [266, 531] on div "Kholoud Salem" at bounding box center [218, 530] width 250 height 18
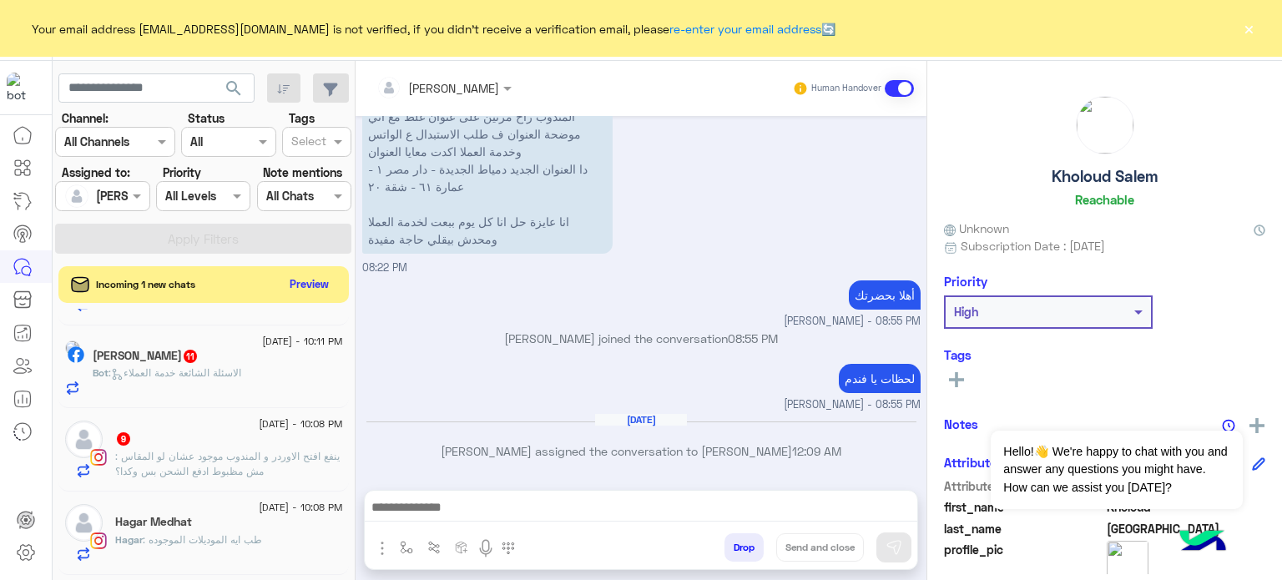
scroll to position [1119, 0]
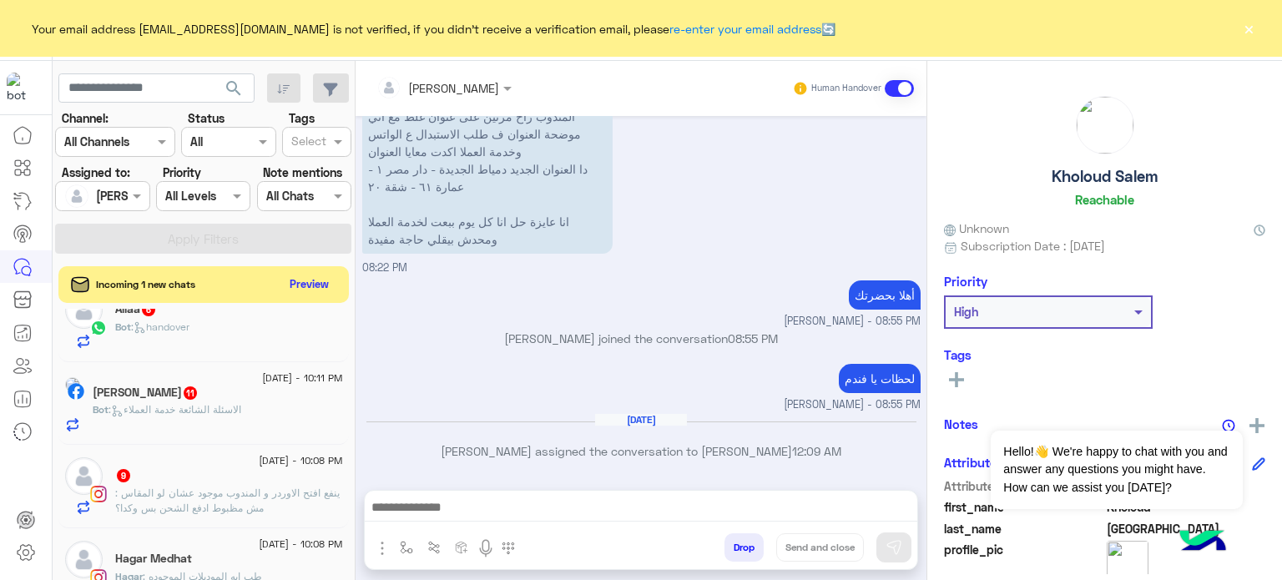
click at [262, 372] on span "5 September - 10:11 PM" at bounding box center [302, 378] width 80 height 15
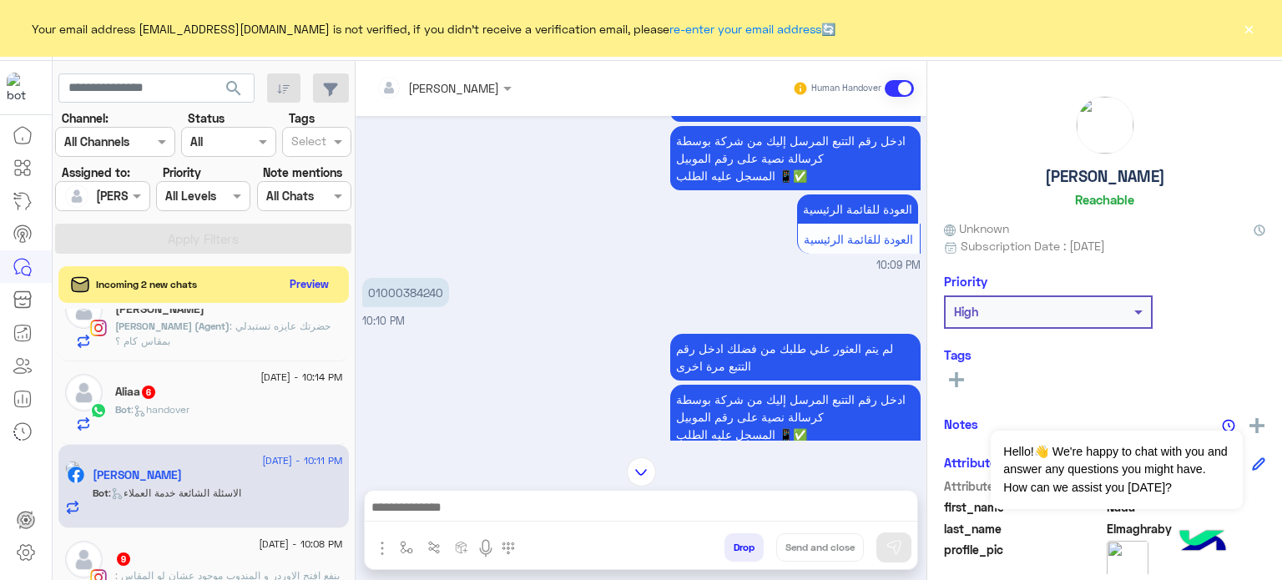
scroll to position [842, 0]
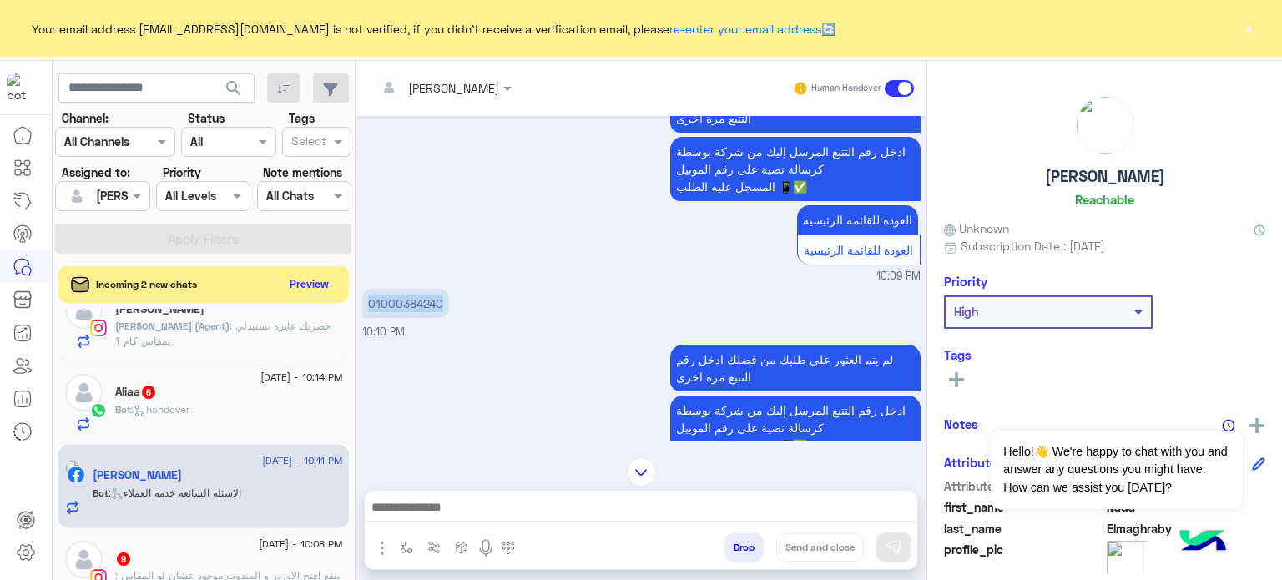
drag, startPoint x: 444, startPoint y: 292, endPoint x: 364, endPoint y: 280, distance: 81.1
click at [364, 289] on p "01000384240" at bounding box center [405, 303] width 87 height 29
copy p "01000384240"
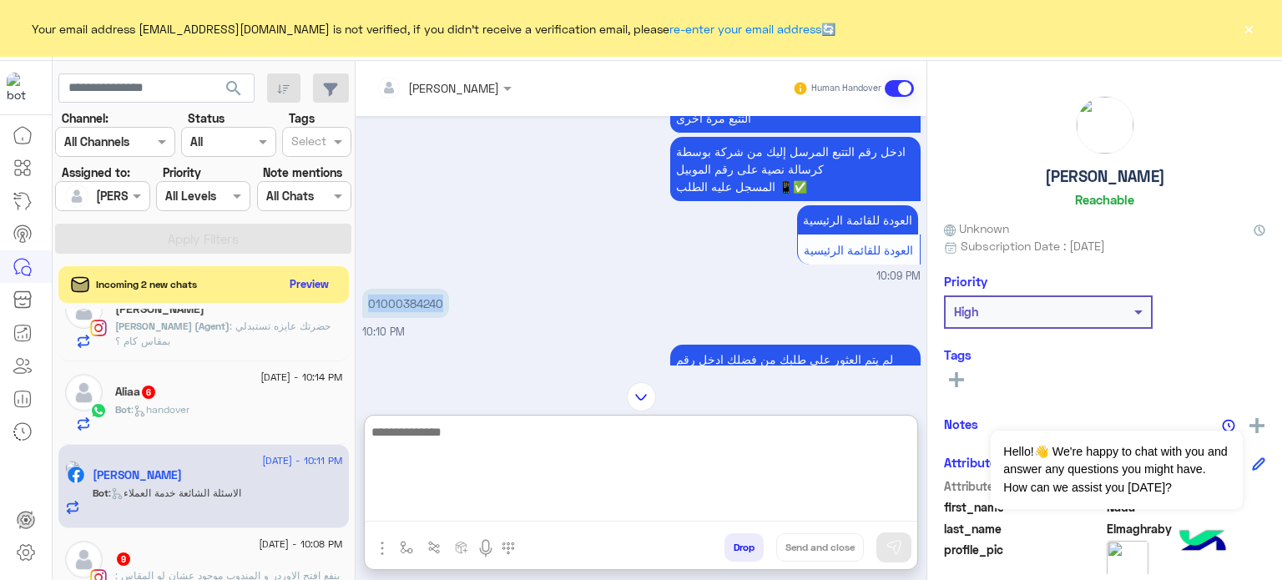
click at [529, 505] on textarea at bounding box center [641, 472] width 553 height 100
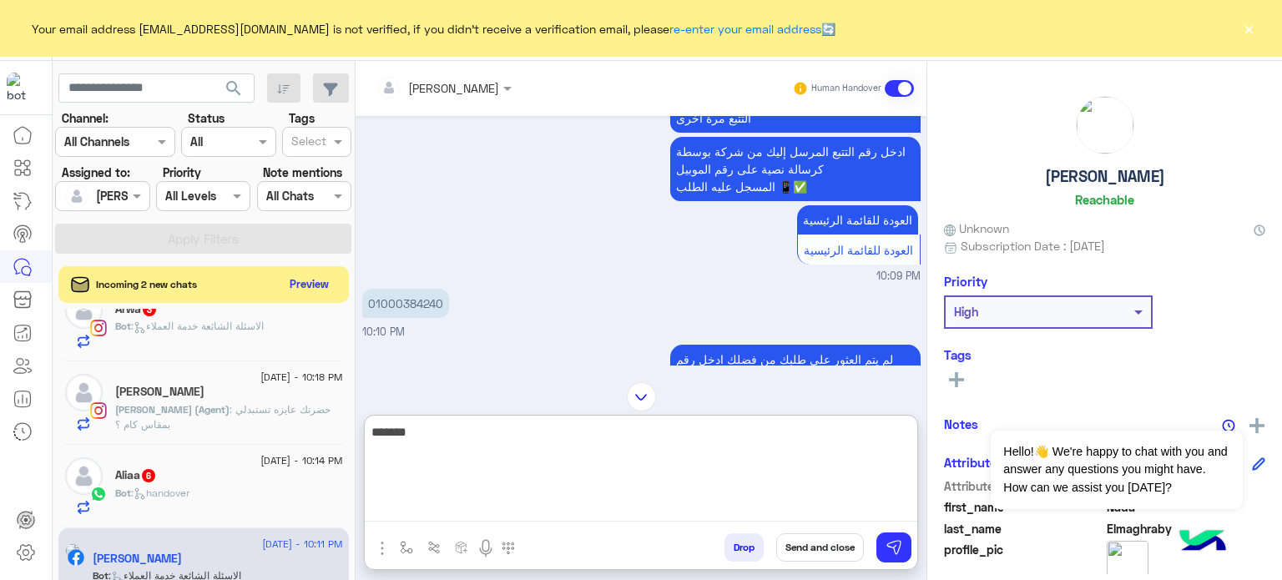
scroll to position [1119, 0]
paste textarea "*******"
type textarea "**********"
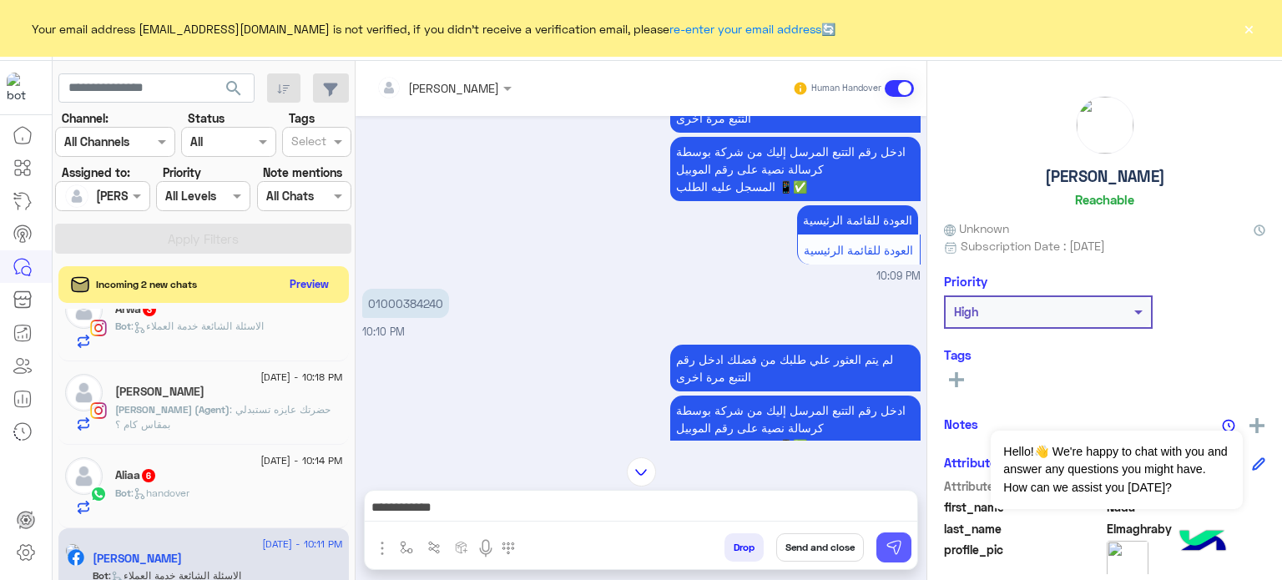
click at [902, 549] on img at bounding box center [894, 547] width 17 height 17
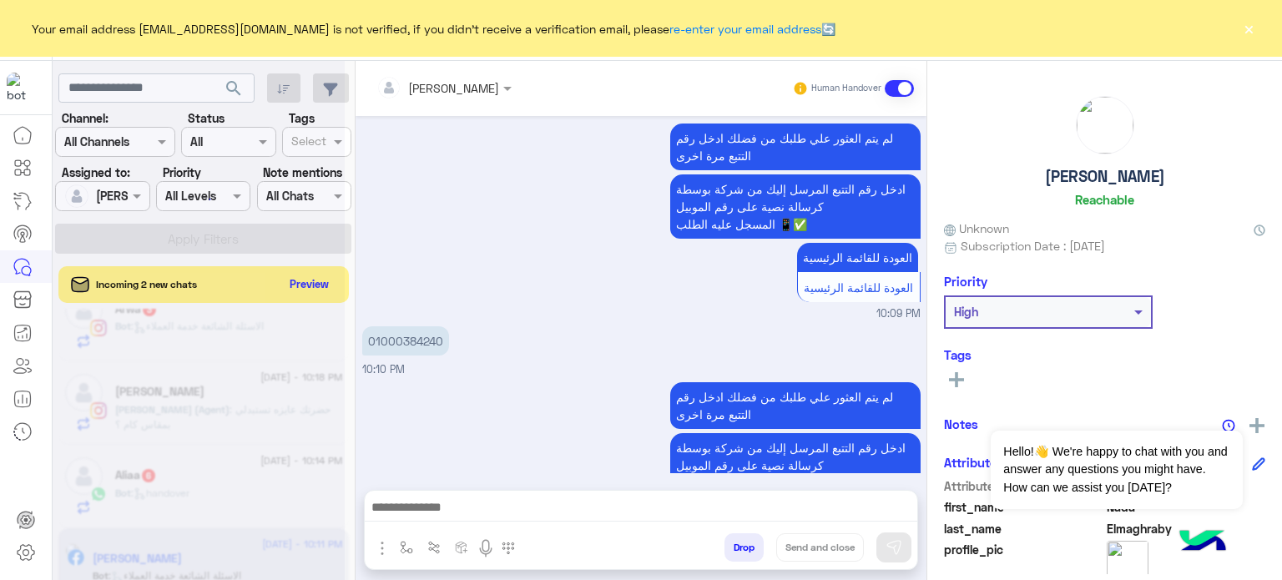
scroll to position [2566, 0]
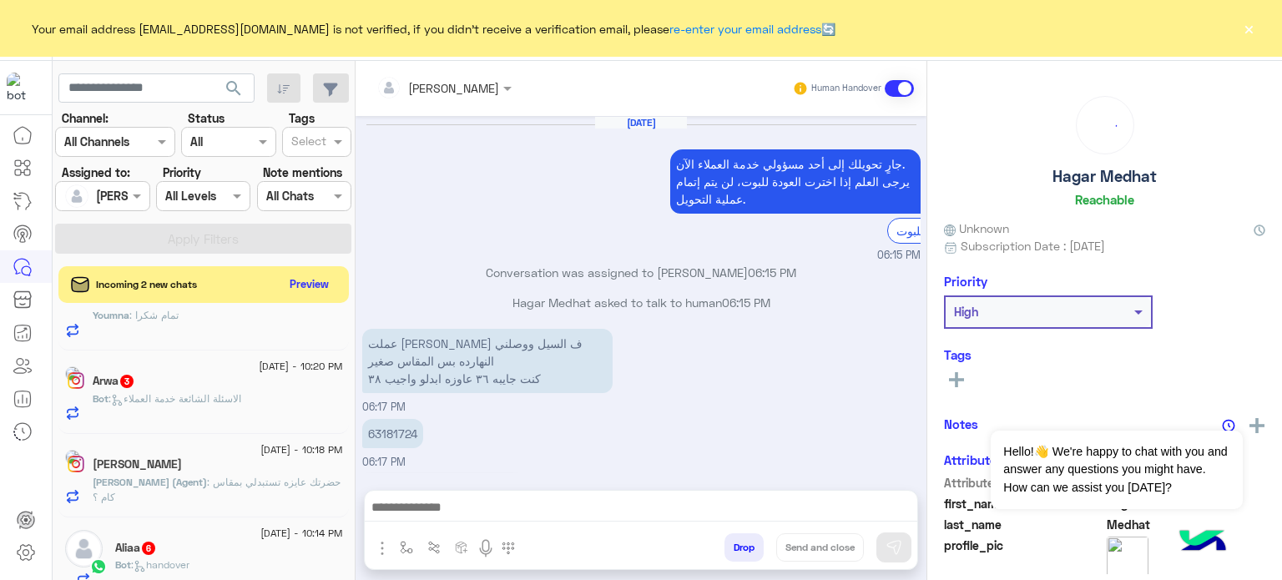
scroll to position [1115, 0]
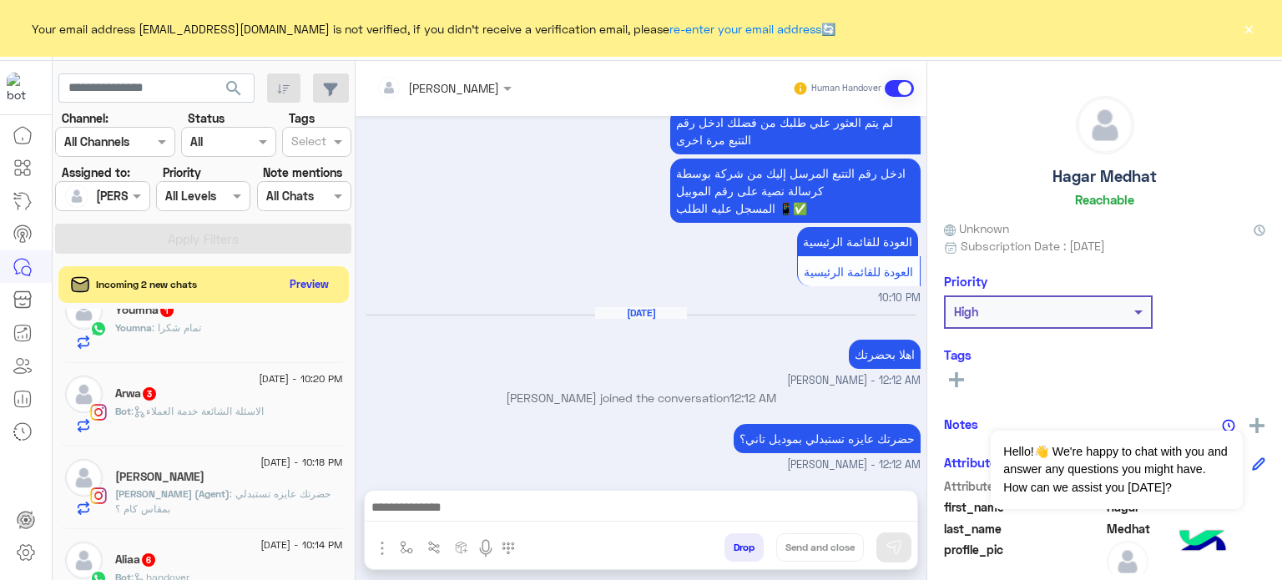
click at [269, 326] on div "Youmna : تمام شكرا" at bounding box center [229, 335] width 228 height 29
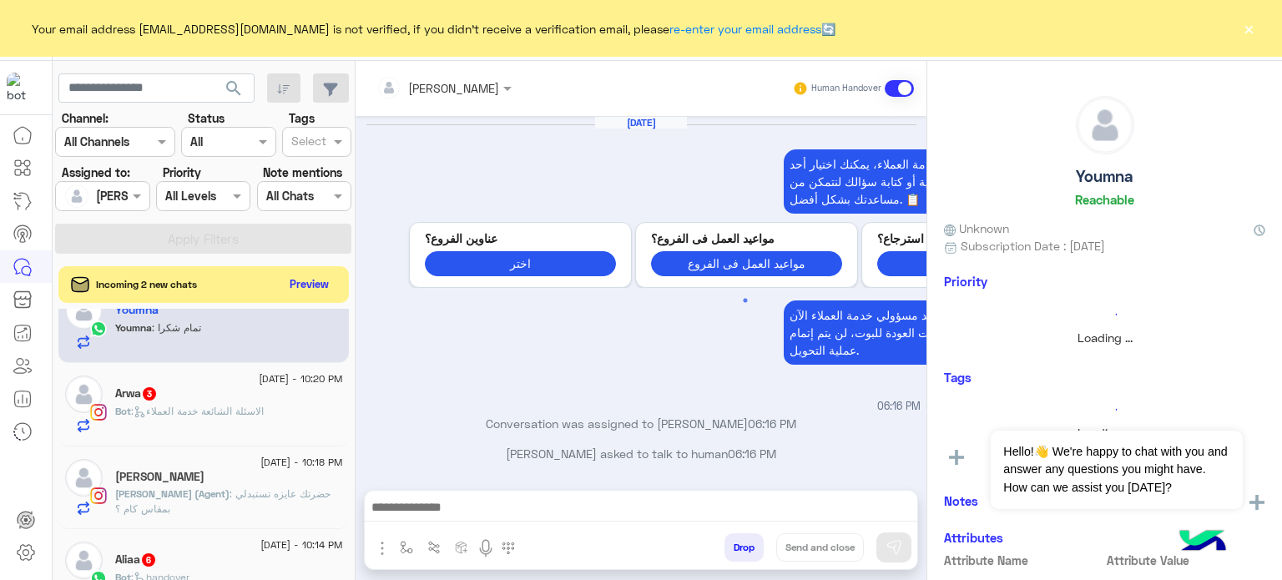
scroll to position [430, 0]
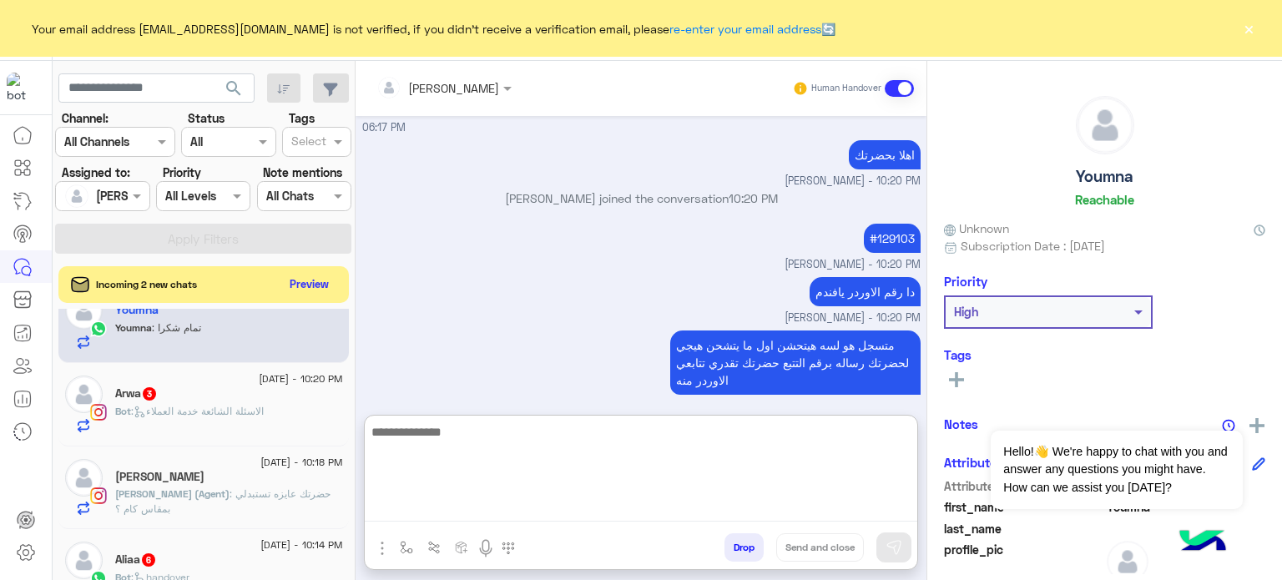
click at [504, 518] on textarea at bounding box center [641, 472] width 553 height 100
type textarea "**********"
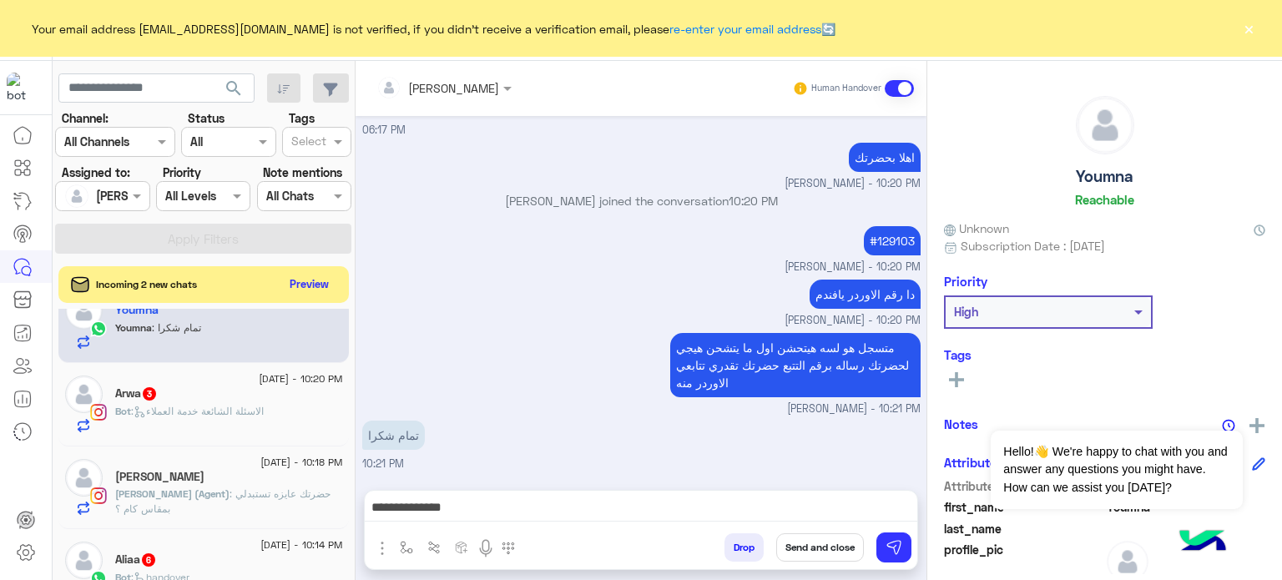
click at [810, 543] on button "Send and close" at bounding box center [820, 547] width 88 height 28
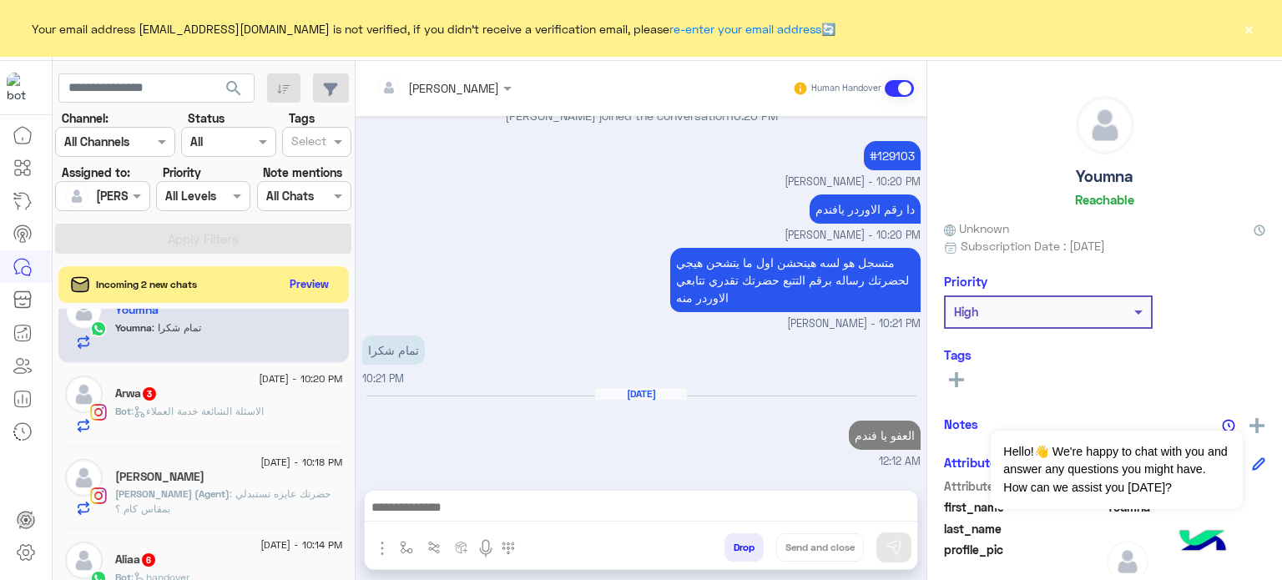
scroll to position [543, 0]
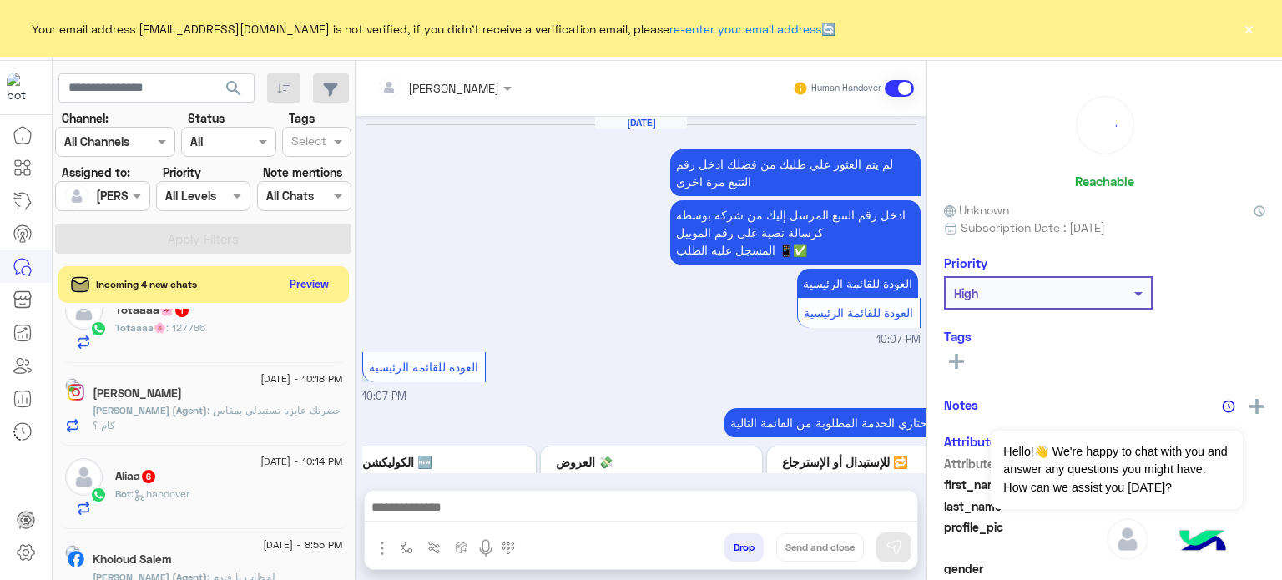
scroll to position [691, 0]
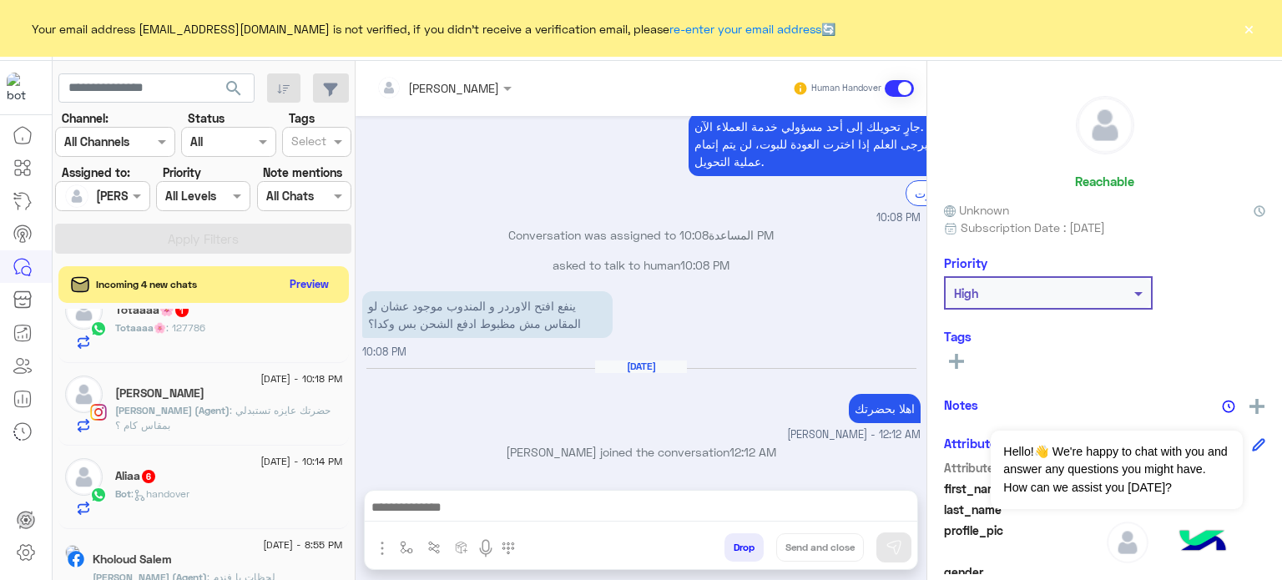
click at [231, 471] on div "Aliaa 6" at bounding box center [229, 478] width 228 height 18
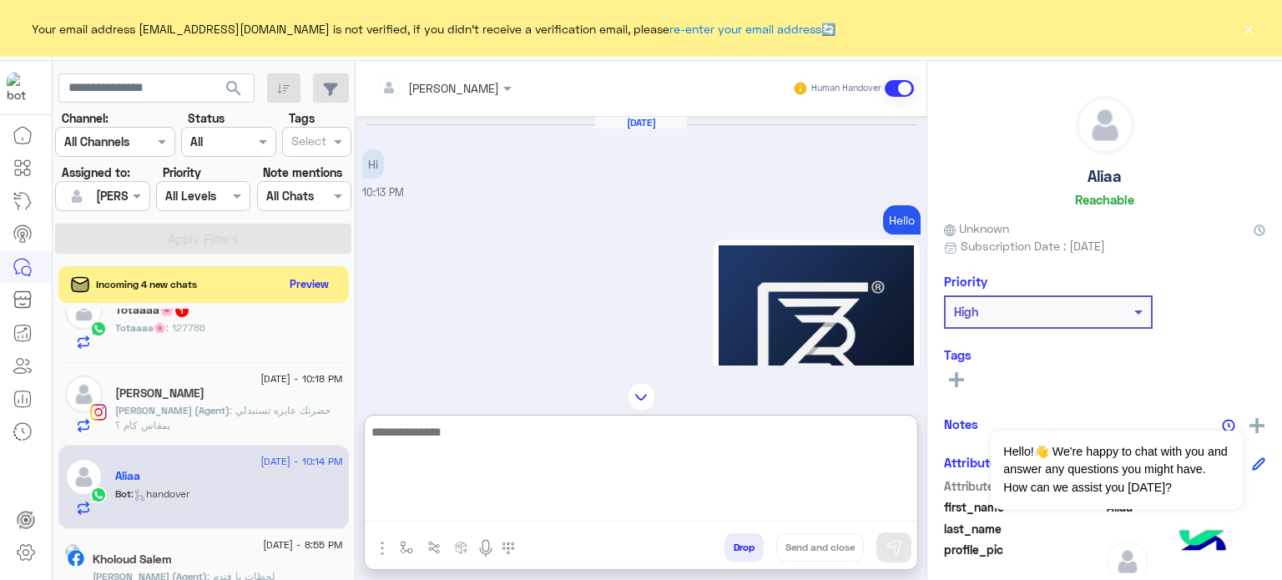
click at [534, 499] on textarea at bounding box center [641, 472] width 553 height 100
type textarea "**********"
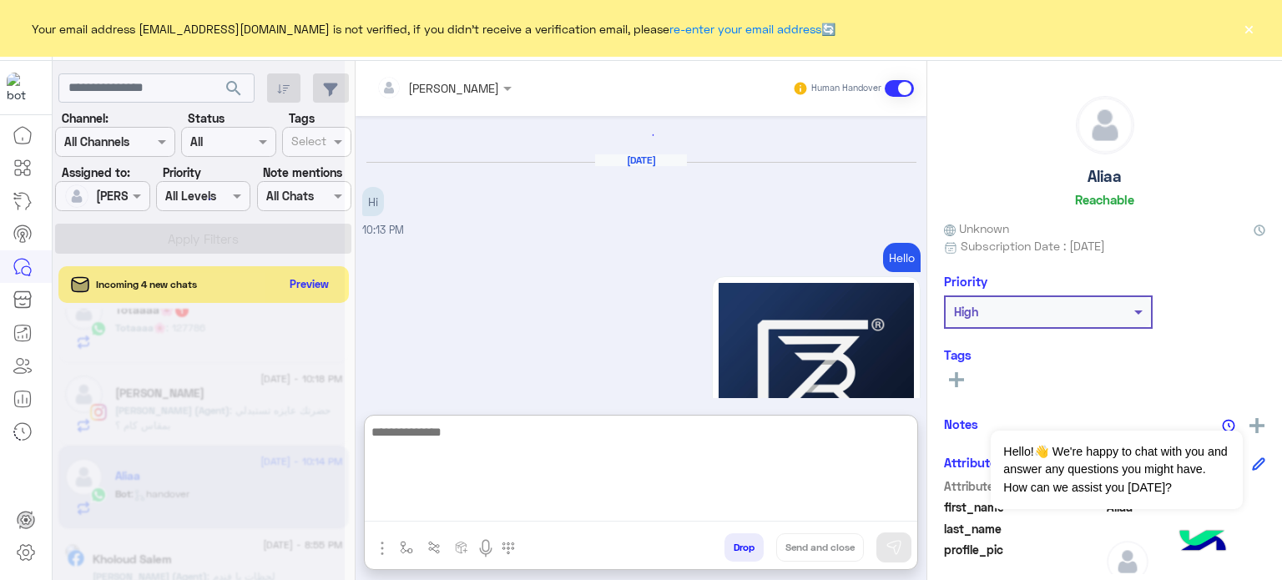
scroll to position [1934, 0]
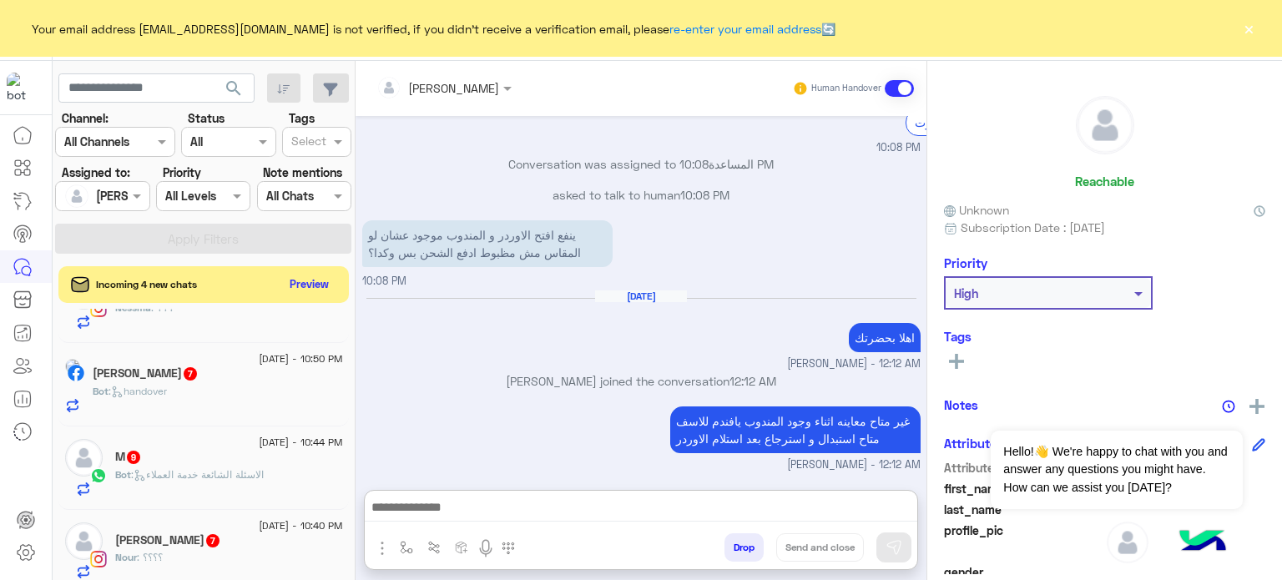
scroll to position [596, 0]
click at [278, 384] on div "Bot : handover" at bounding box center [218, 398] width 250 height 29
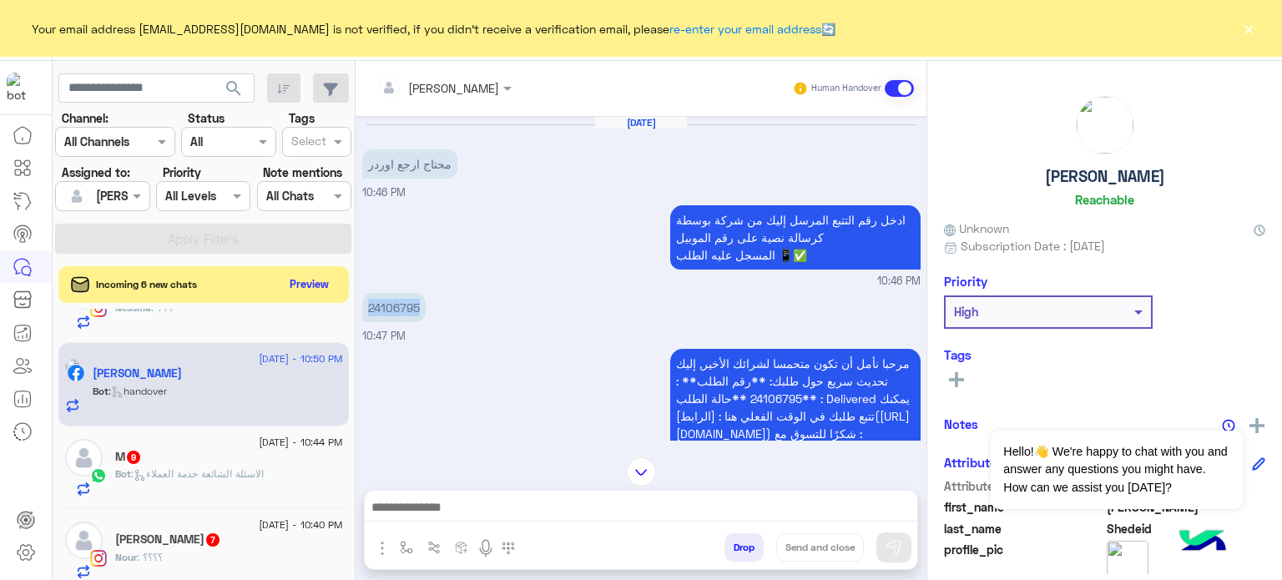
drag, startPoint x: 424, startPoint y: 306, endPoint x: 365, endPoint y: 303, distance: 59.4
click at [365, 303] on p "24106795" at bounding box center [393, 307] width 63 height 29
copy p "24106795"
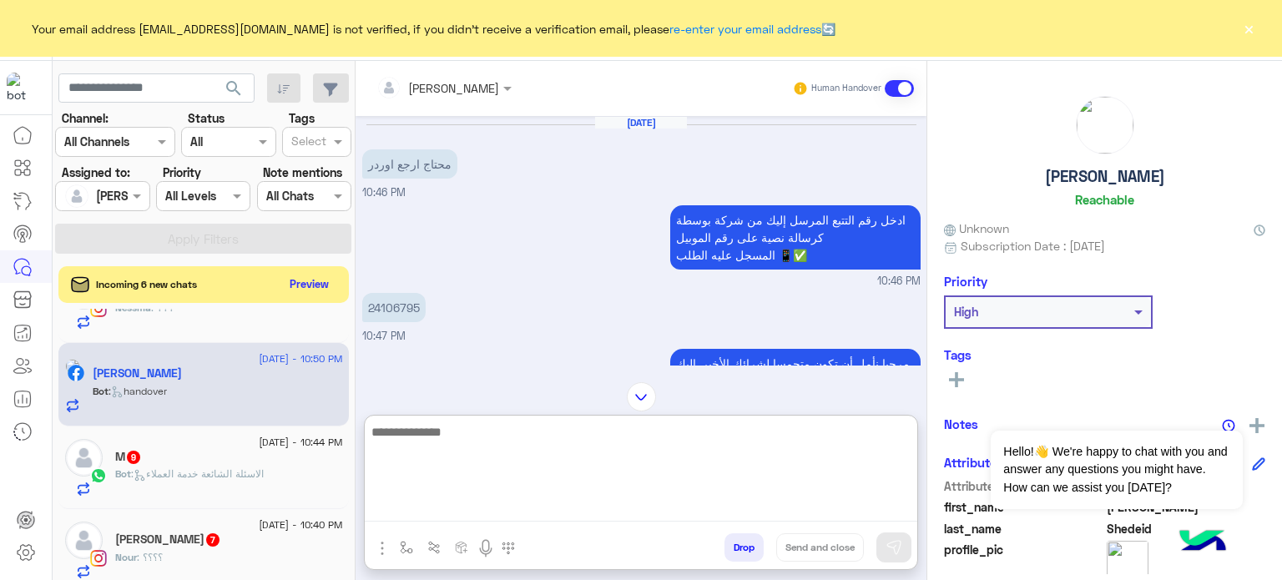
click at [518, 506] on textarea at bounding box center [641, 472] width 553 height 100
paste textarea "*******"
paste textarea "**********"
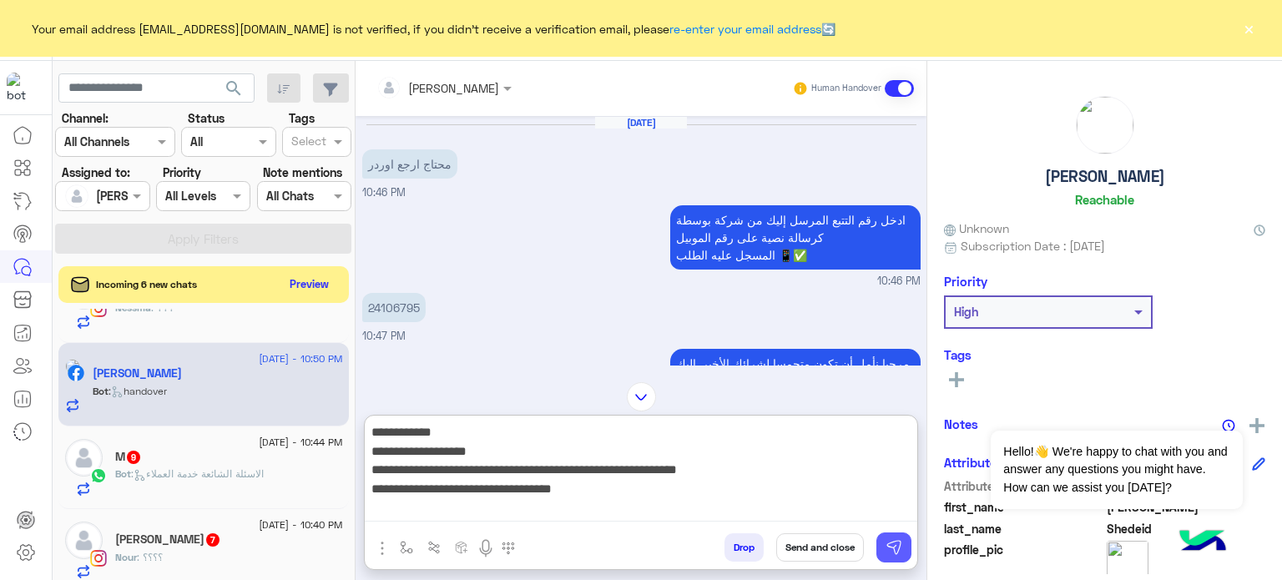
type textarea "**********"
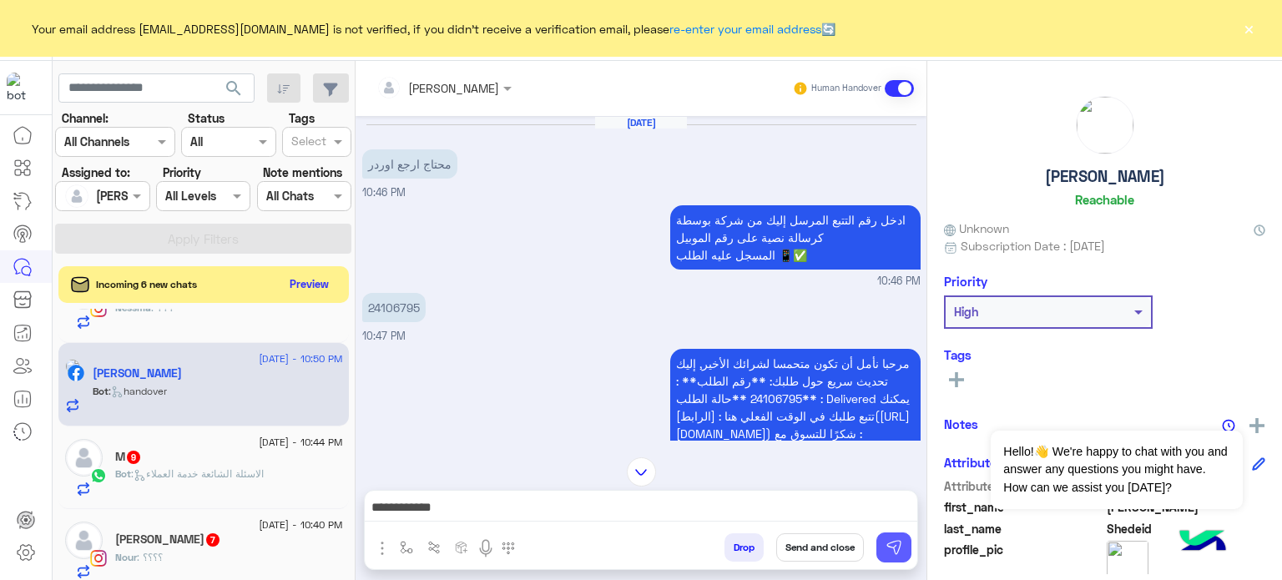
click at [895, 539] on button at bounding box center [894, 548] width 35 height 30
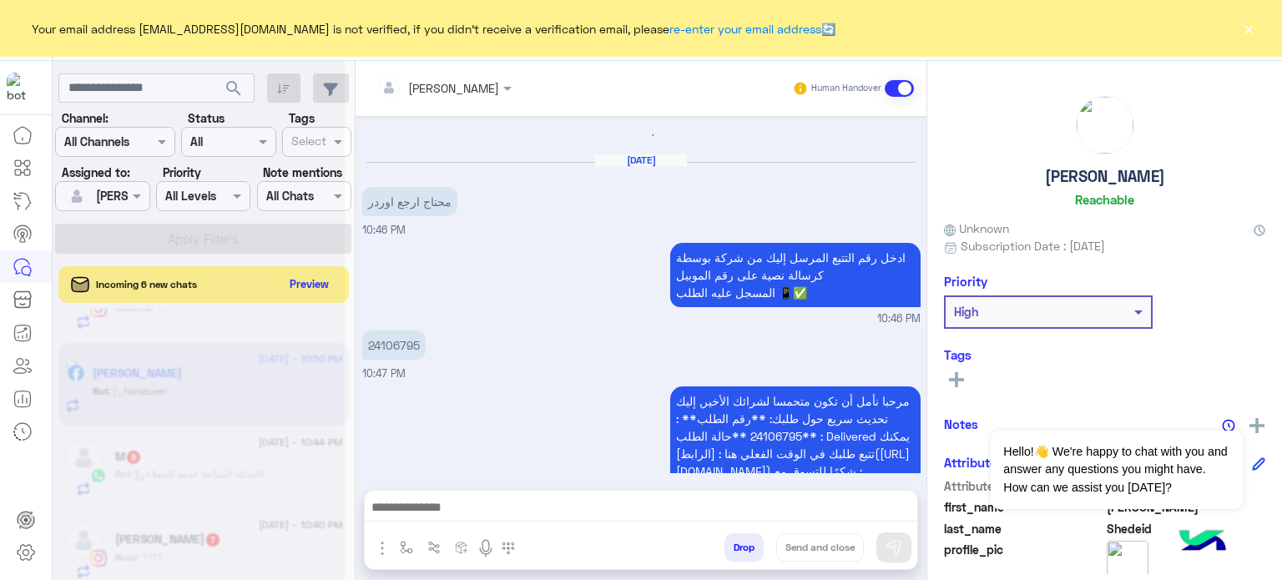
scroll to position [1773, 0]
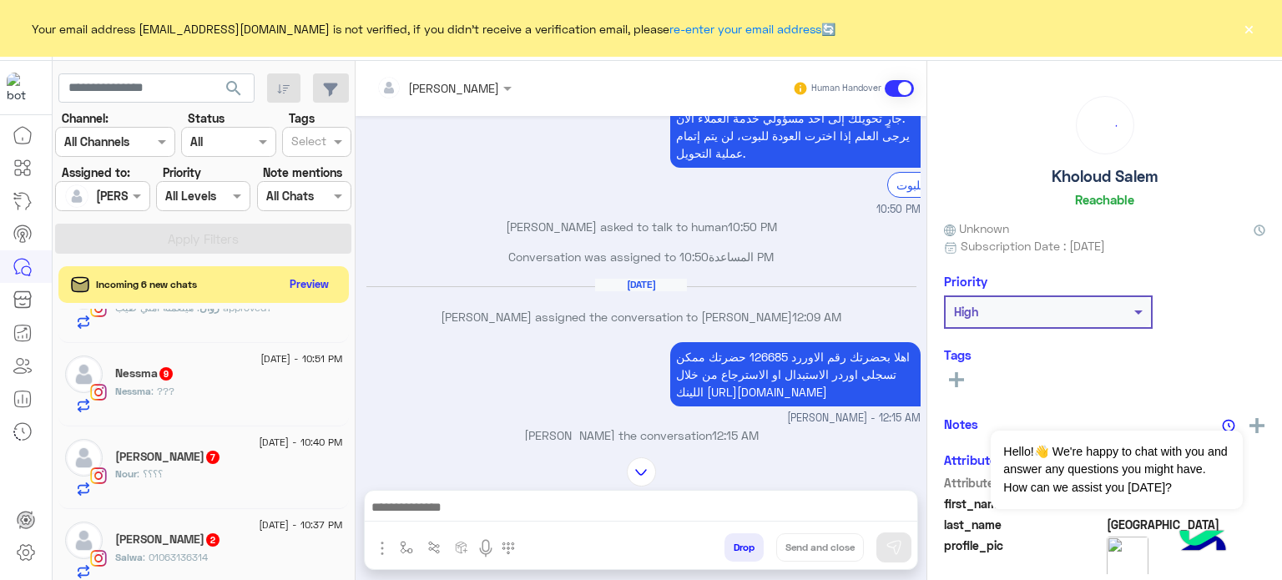
scroll to position [719, 0]
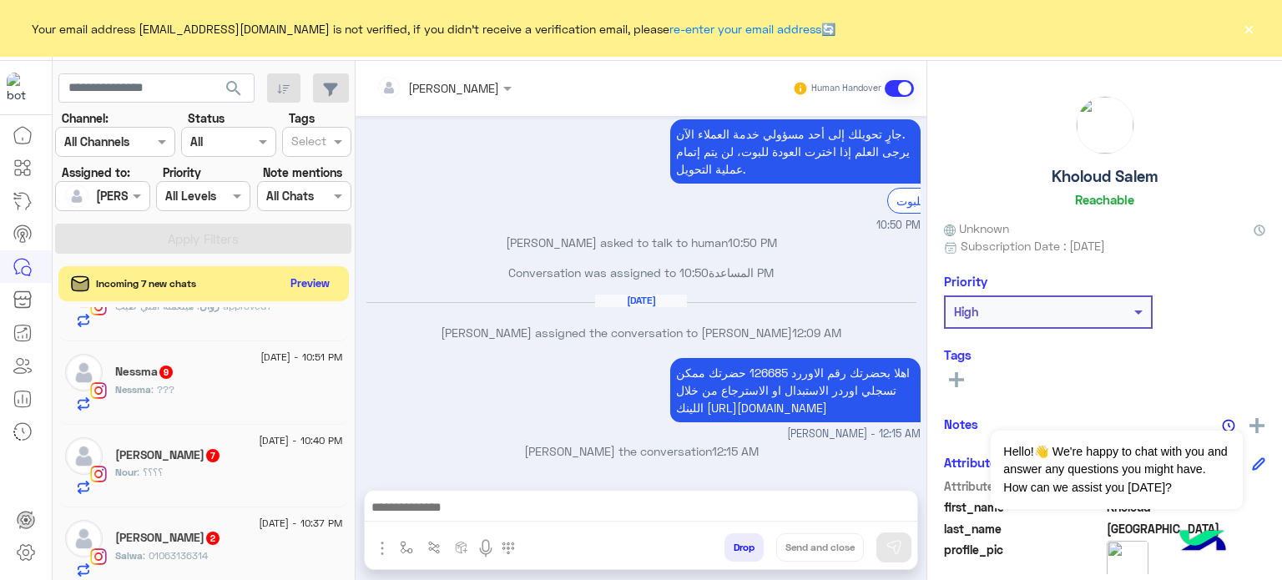
click at [306, 285] on button "Preview" at bounding box center [311, 283] width 52 height 23
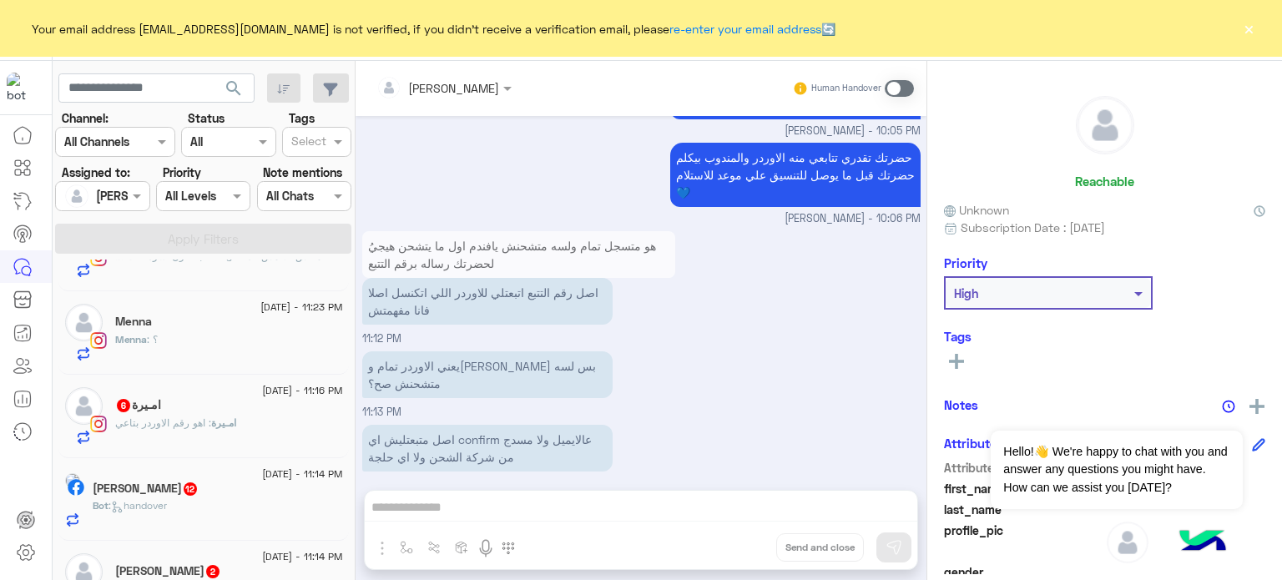
scroll to position [1139, 0]
click at [317, 497] on div "Bot : handover" at bounding box center [218, 509] width 250 height 29
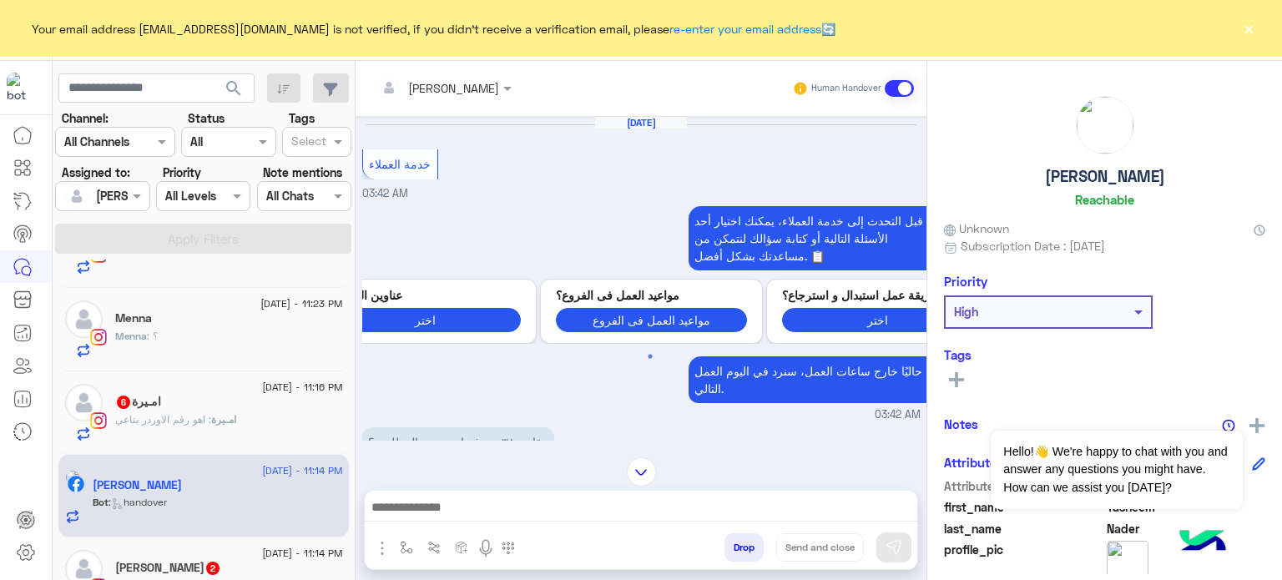
scroll to position [1448, 0]
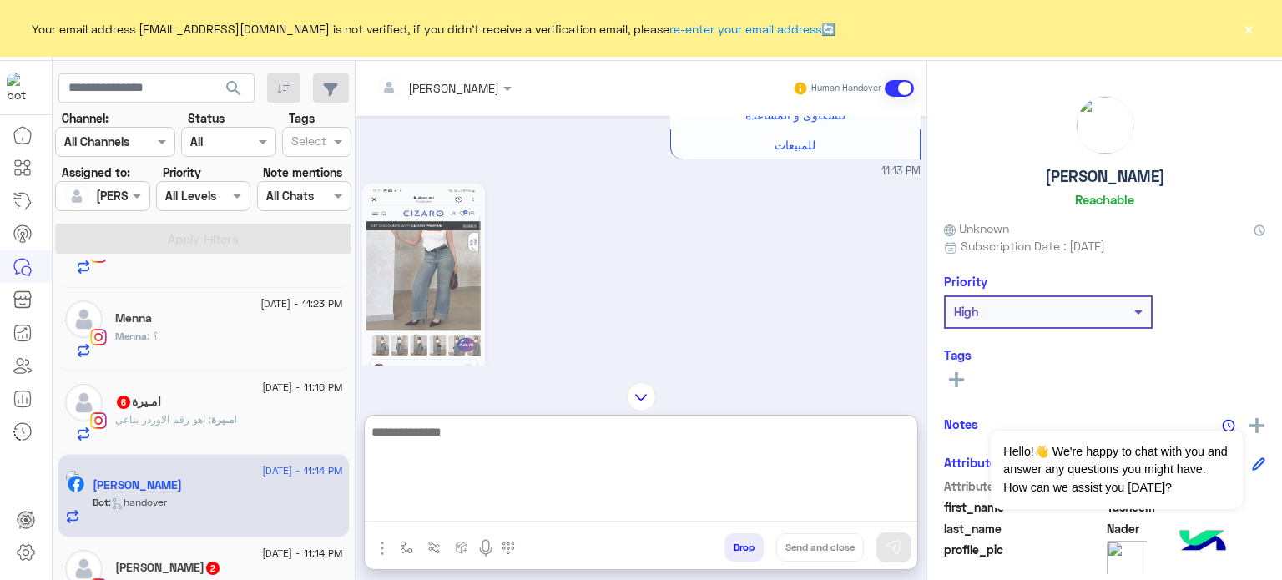
click at [452, 508] on textarea at bounding box center [641, 472] width 553 height 100
type textarea "**********"
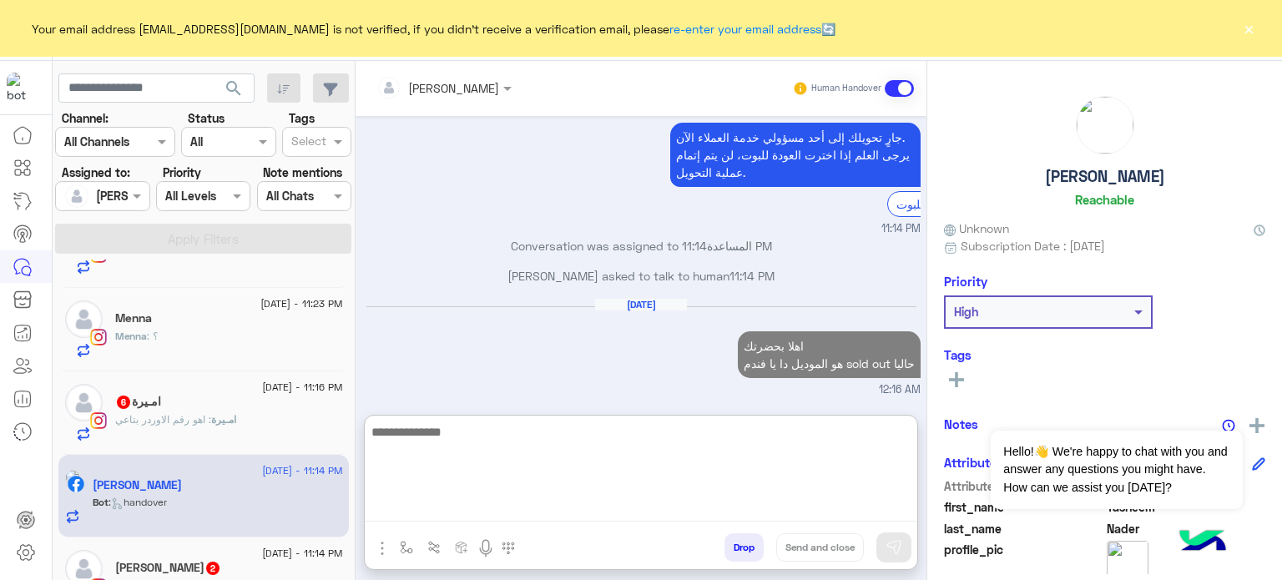
scroll to position [2625, 0]
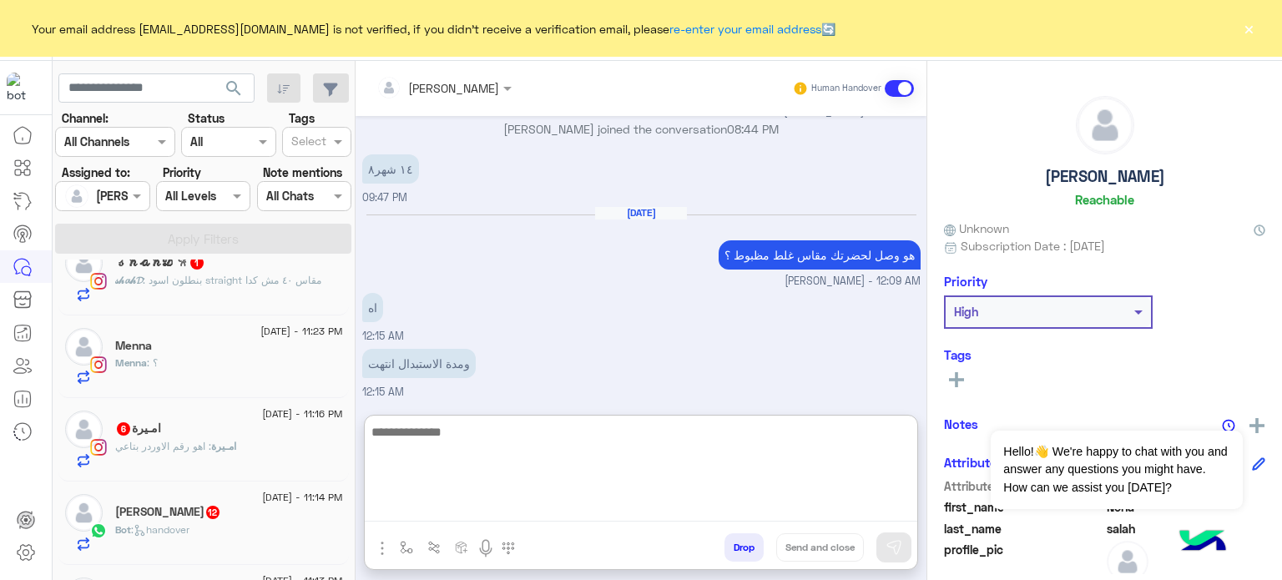
scroll to position [1211, 0]
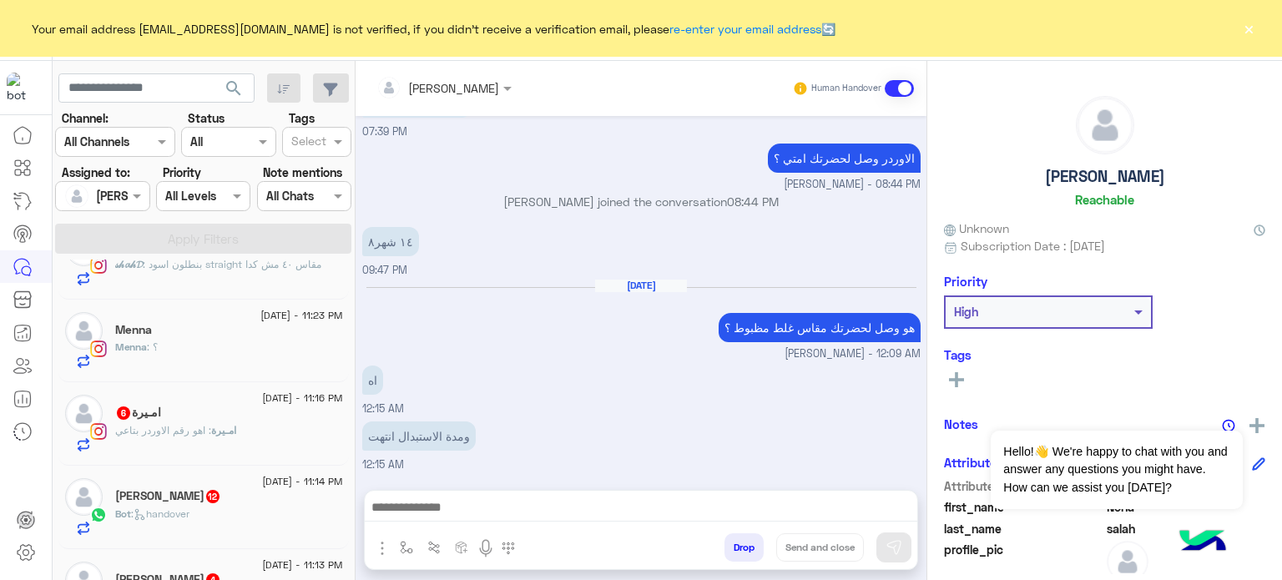
click at [244, 522] on div "Bot : handover" at bounding box center [229, 521] width 228 height 29
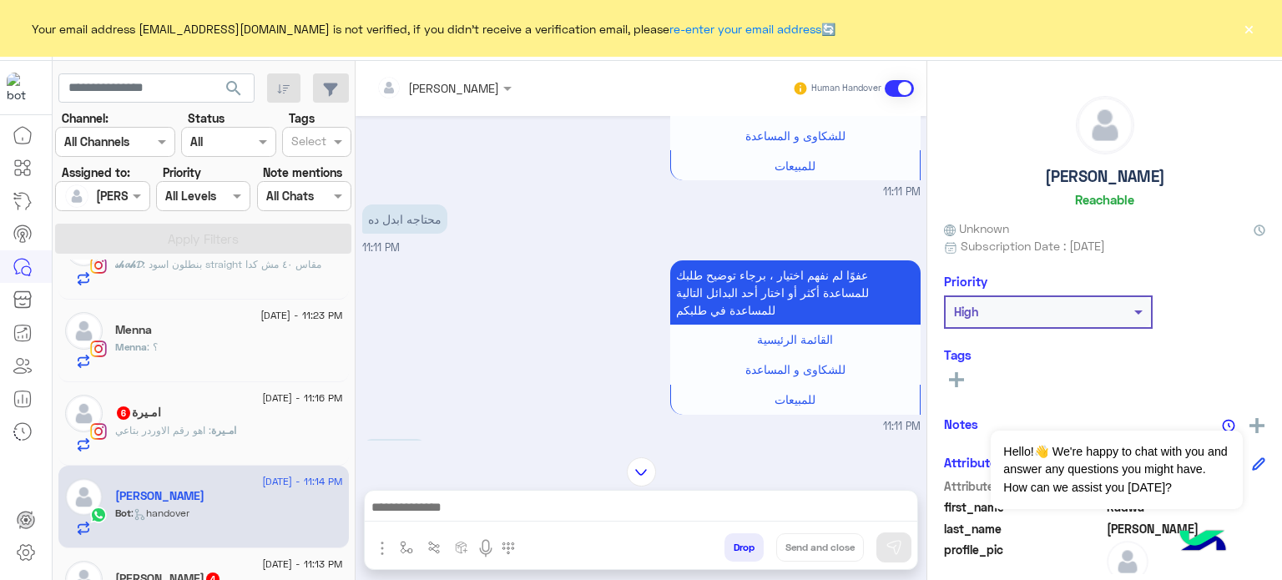
scroll to position [903, 0]
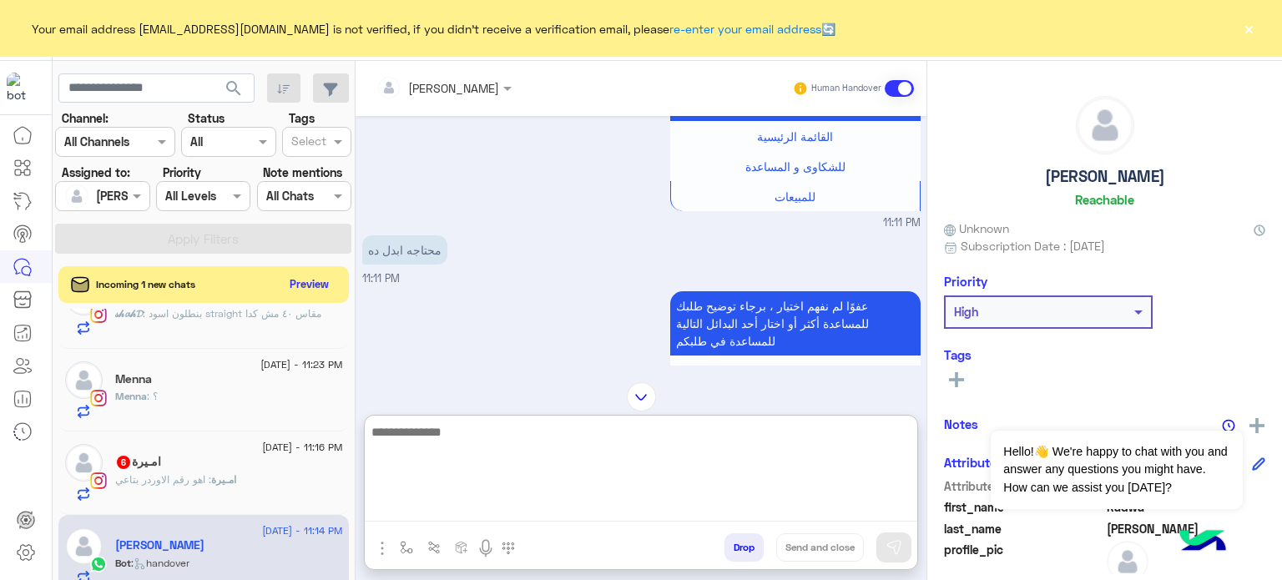
click at [535, 507] on textarea at bounding box center [641, 472] width 553 height 100
paste textarea "**********"
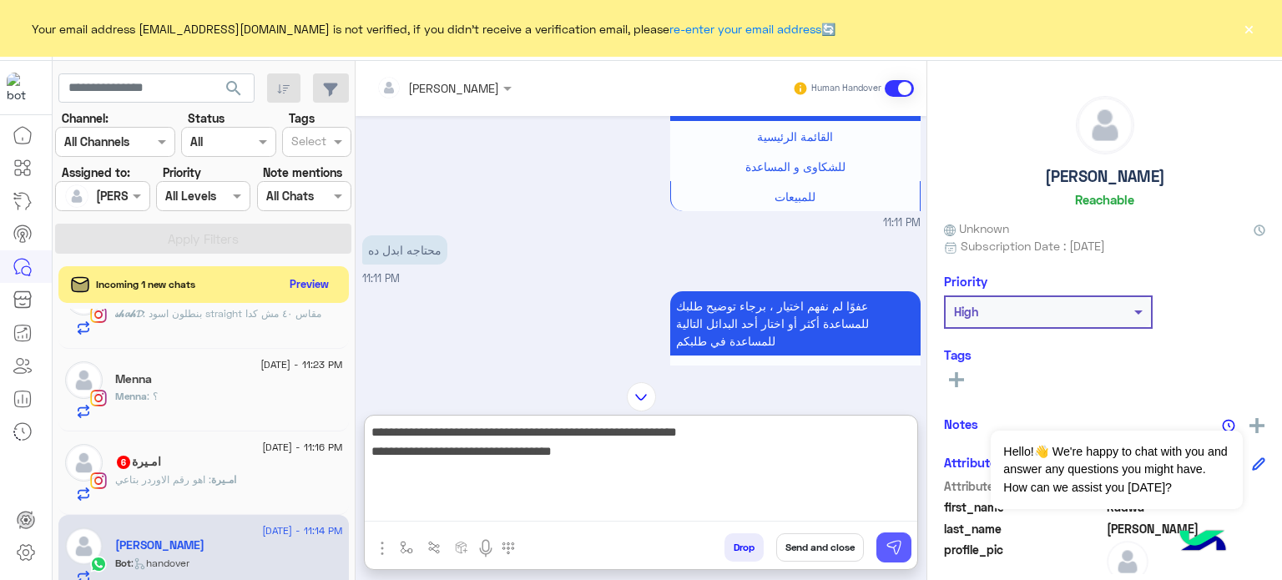
type textarea "**********"
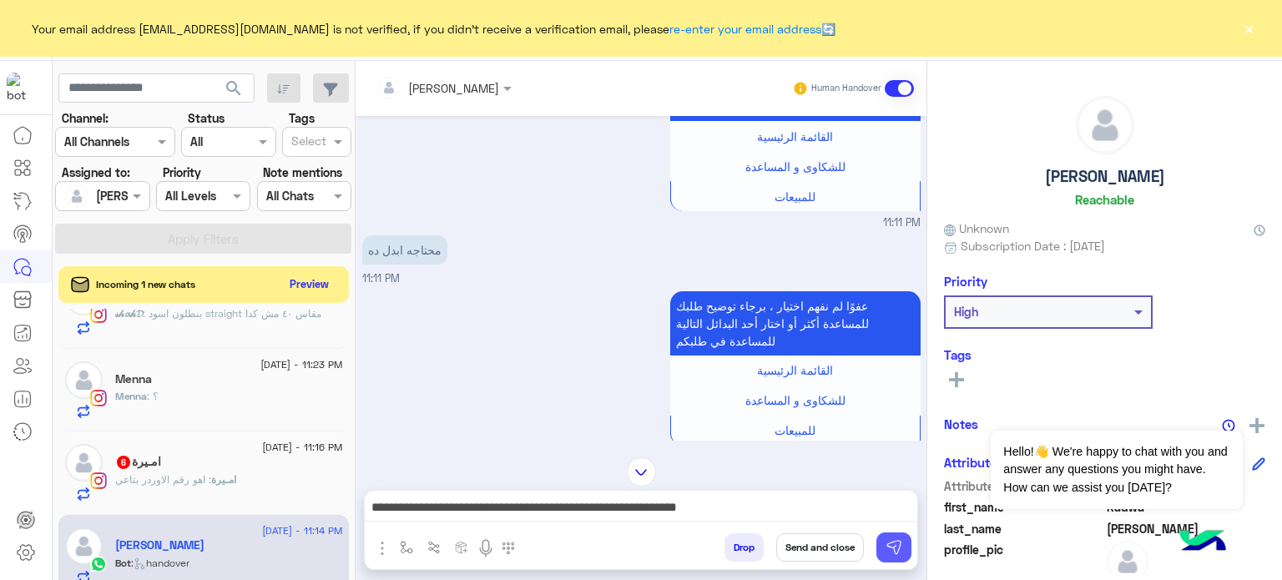
click at [882, 539] on button at bounding box center [894, 548] width 35 height 30
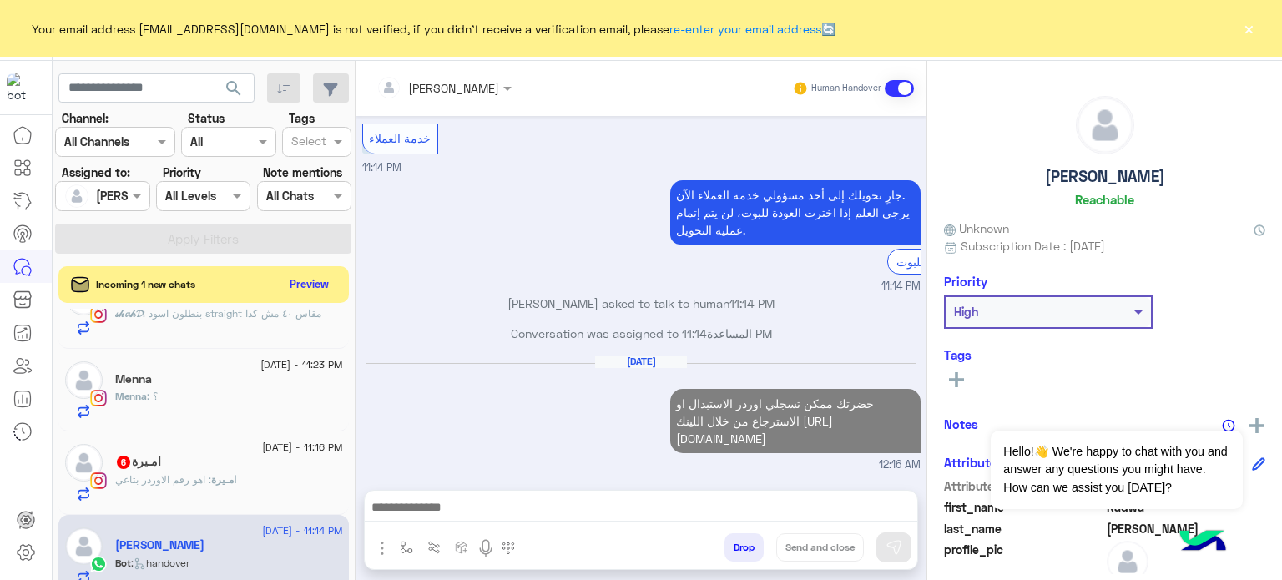
scroll to position [3486, 0]
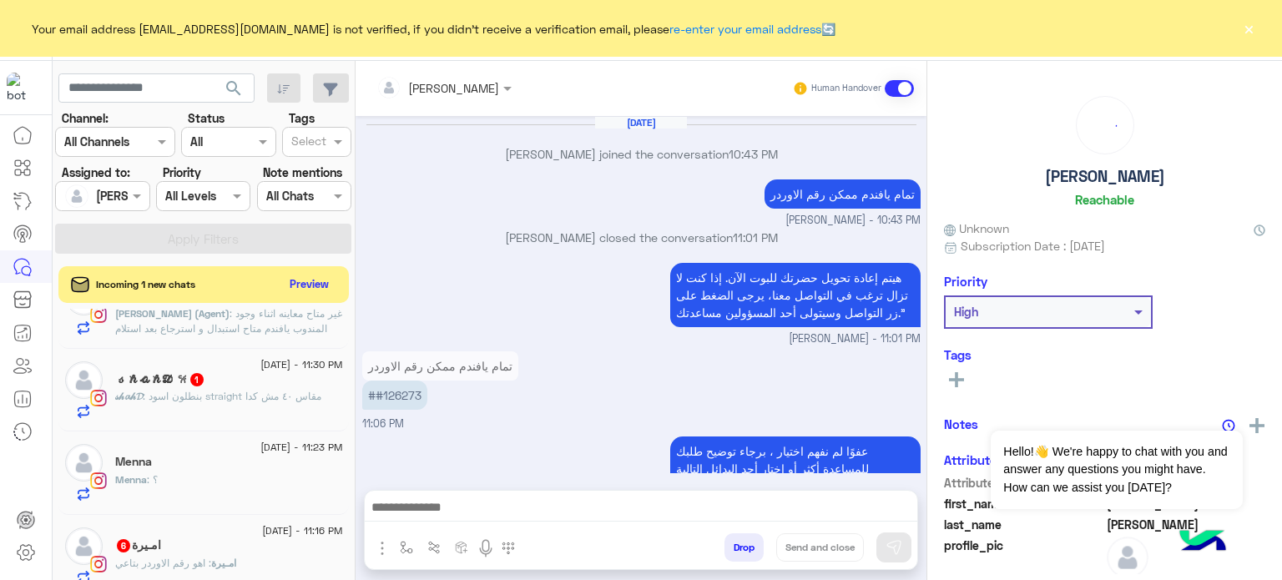
scroll to position [1211, 0]
